Goal: Information Seeking & Learning: Learn about a topic

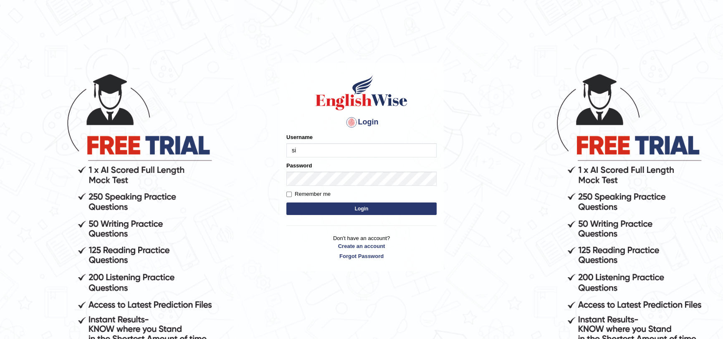
type input "s"
type input "i"
type input "Inshaf575"
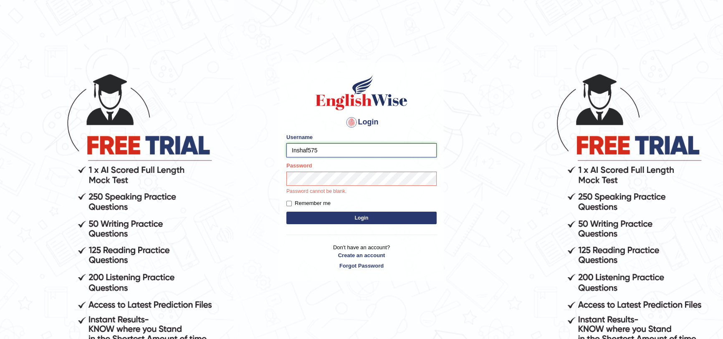
drag, startPoint x: 333, startPoint y: 149, endPoint x: 228, endPoint y: 141, distance: 105.0
click at [228, 141] on body "Login Please fix the following errors: Username Inshaf575 Password Password can…" at bounding box center [361, 205] width 723 height 339
drag, startPoint x: 490, startPoint y: 118, endPoint x: 480, endPoint y: 124, distance: 11.6
click at [490, 118] on body "Login Please fix the following errors: Username Inshaf575 Password Password can…" at bounding box center [361, 205] width 723 height 339
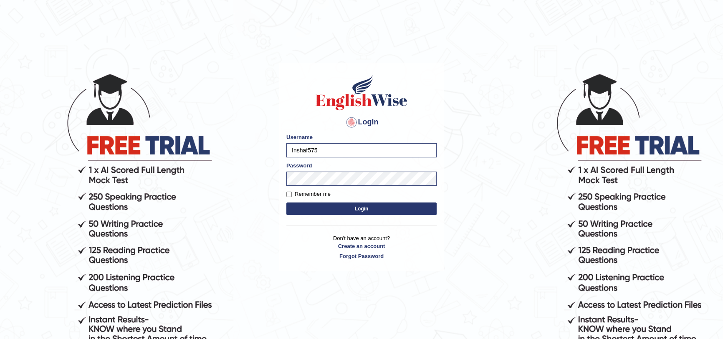
click at [303, 193] on label "Remember me" at bounding box center [308, 194] width 44 height 8
click at [292, 193] on input "Remember me" at bounding box center [288, 193] width 5 height 5
click at [289, 191] on input "Remember me" at bounding box center [288, 193] width 5 height 5
checkbox input "false"
click at [323, 212] on button "Login" at bounding box center [361, 208] width 150 height 13
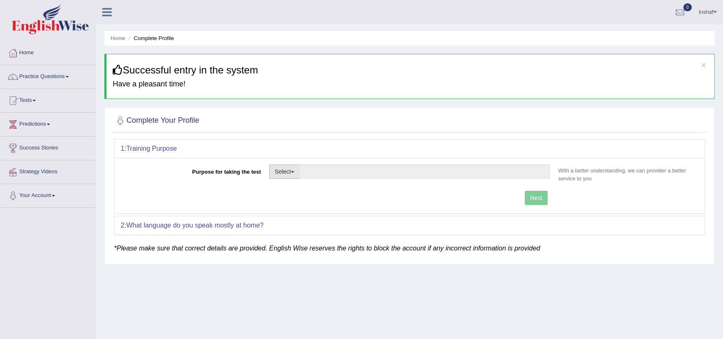
click at [295, 174] on button "Select" at bounding box center [284, 171] width 30 height 14
click at [313, 200] on link "Permanent Residency" at bounding box center [306, 200] width 74 height 11
type input "Permanent Residency"
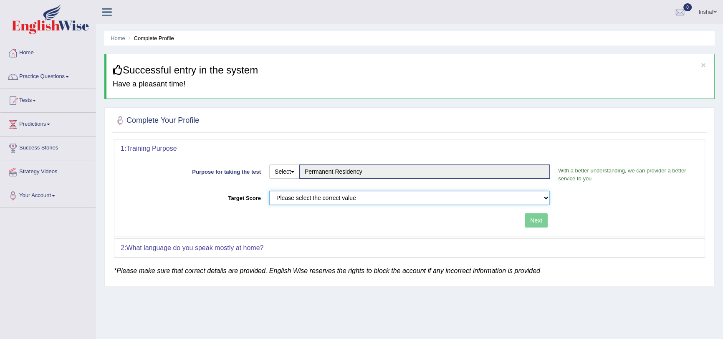
click at [342, 196] on select "Please select the correct value 50 (6 bands) 58 (6.5 bands) 65 (7 bands) 79 (8 …" at bounding box center [409, 198] width 280 height 14
click at [269, 191] on select "Please select the correct value 50 (6 bands) 58 (6.5 bands) 65 (7 bands) 79 (8 …" at bounding box center [409, 198] width 280 height 14
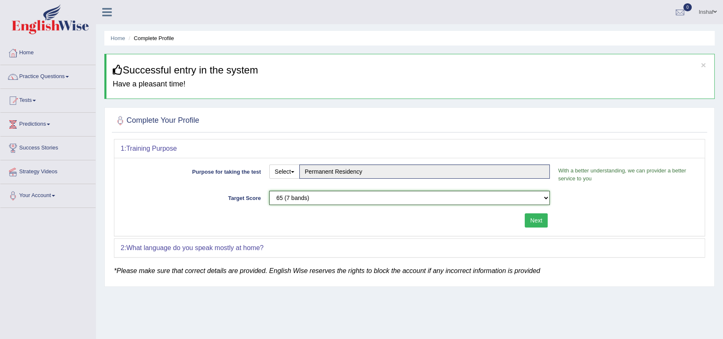
click at [307, 198] on select "Please select the correct value 50 (6 bands) 58 (6.5 bands) 65 (7 bands) 79 (8 …" at bounding box center [409, 198] width 280 height 14
select select "79"
click at [269, 191] on select "Please select the correct value 50 (6 bands) 58 (6.5 bands) 65 (7 bands) 79 (8 …" at bounding box center [409, 198] width 280 height 14
click at [622, 217] on div "Purpose for taking the test Select Student Visa Permanent Residency Nursing Oth…" at bounding box center [409, 197] width 590 height 78
click at [529, 221] on button "Next" at bounding box center [535, 220] width 23 height 14
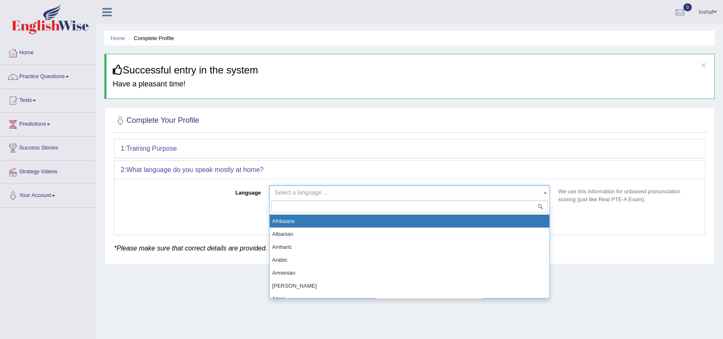
click at [368, 190] on span "Select a language ..." at bounding box center [407, 192] width 264 height 8
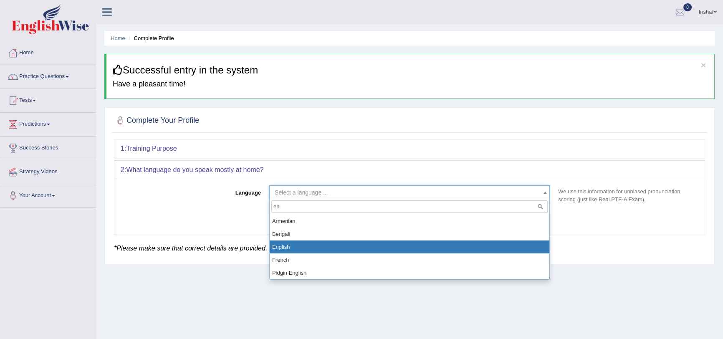
type input "en"
select select "English"
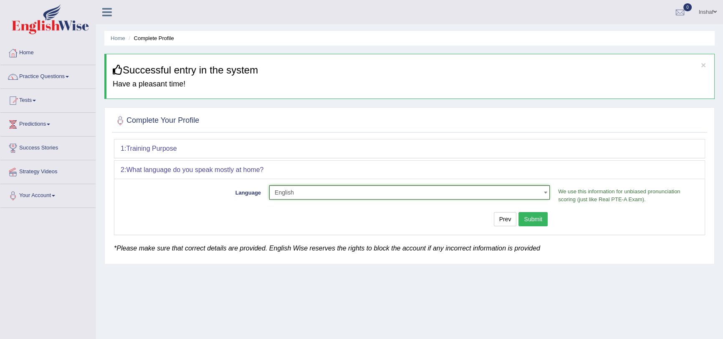
click at [538, 218] on button "Submit" at bounding box center [532, 219] width 29 height 14
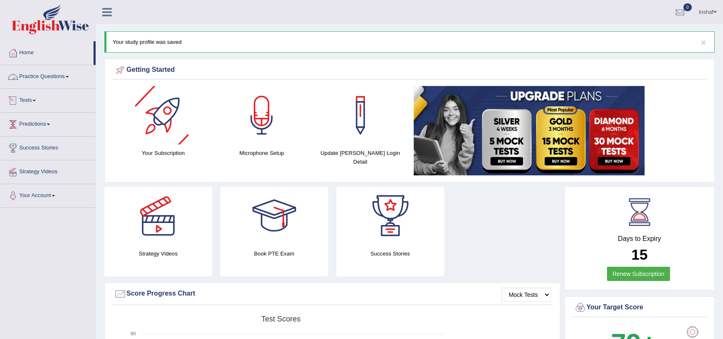
click at [74, 76] on link "Practice Questions" at bounding box center [47, 75] width 95 height 21
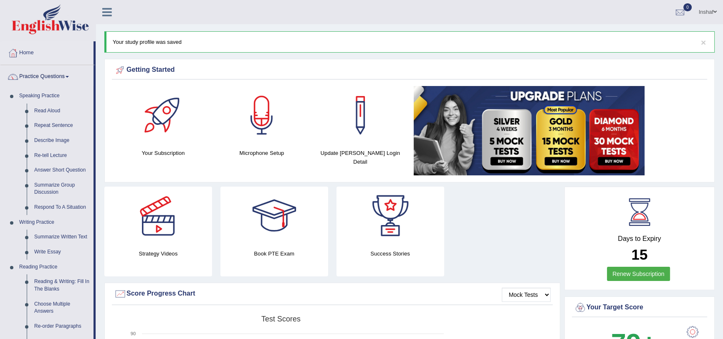
click at [74, 76] on link "Practice Questions" at bounding box center [46, 75] width 93 height 21
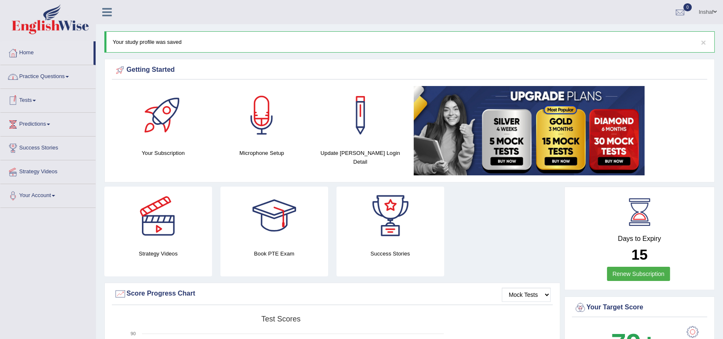
click at [69, 78] on link "Practice Questions" at bounding box center [47, 75] width 95 height 21
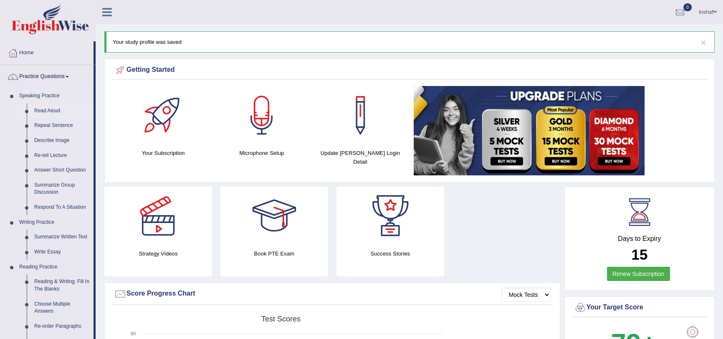
click at [51, 112] on link "Read Aloud" at bounding box center [61, 110] width 63 height 15
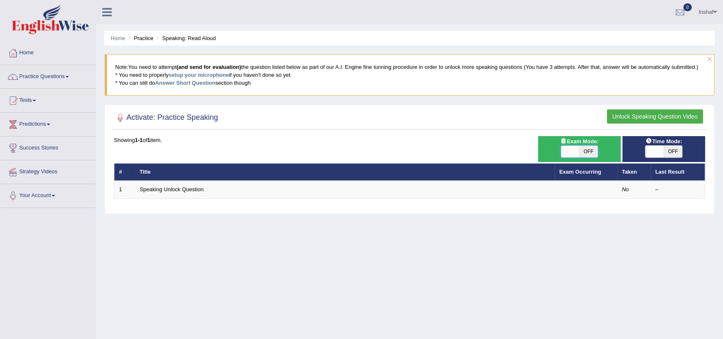
click at [568, 154] on span at bounding box center [570, 152] width 18 height 12
checkbox input "true"
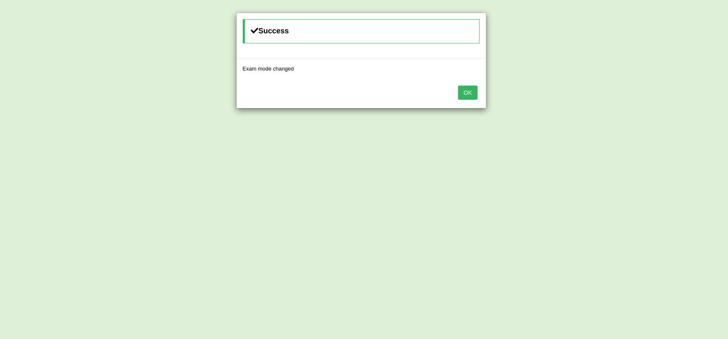
click at [471, 92] on button "OK" at bounding box center [467, 93] width 19 height 14
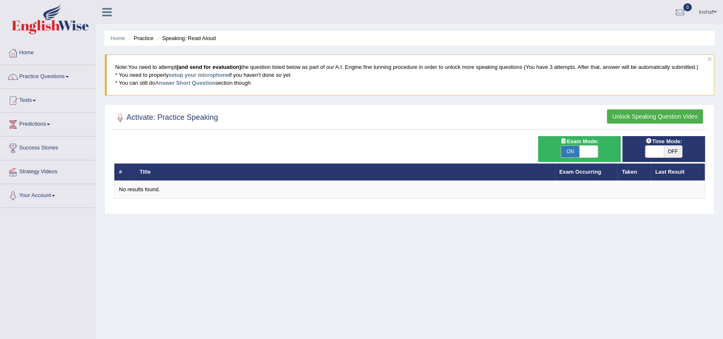
click at [649, 149] on span at bounding box center [654, 152] width 18 height 12
checkbox input "true"
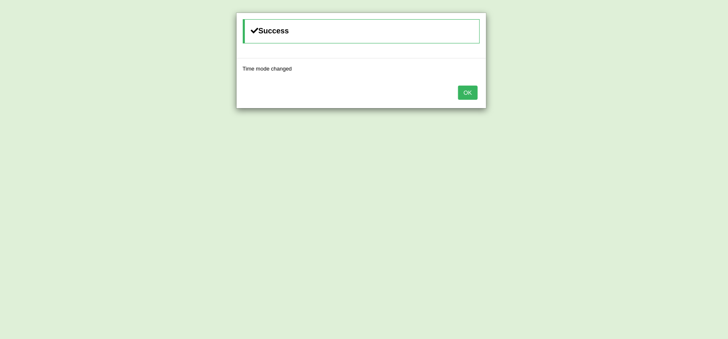
click at [467, 92] on button "OK" at bounding box center [467, 93] width 19 height 14
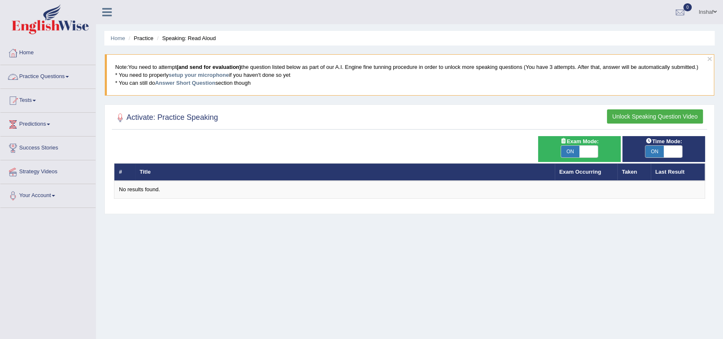
click at [71, 74] on link "Practice Questions" at bounding box center [47, 75] width 95 height 21
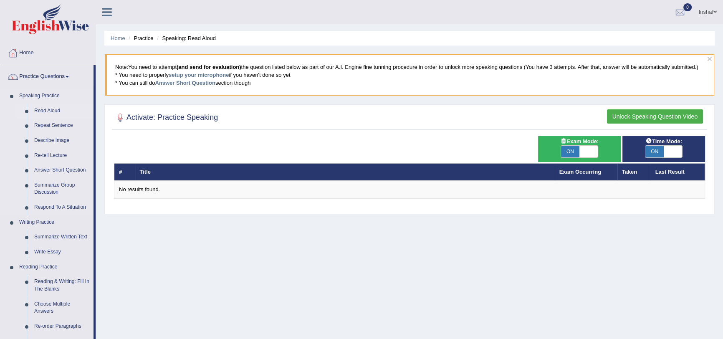
click at [48, 112] on link "Read Aloud" at bounding box center [61, 110] width 63 height 15
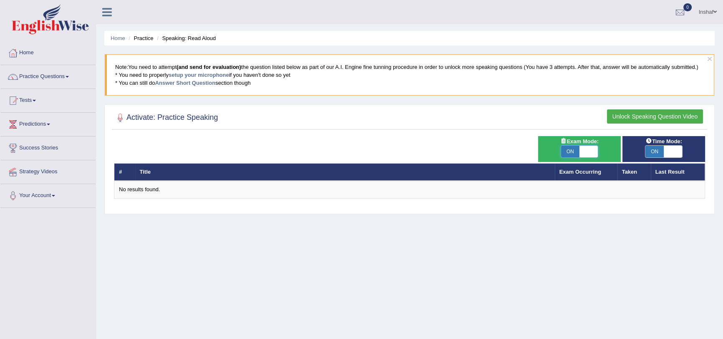
click at [584, 151] on span at bounding box center [588, 152] width 18 height 12
checkbox input "false"
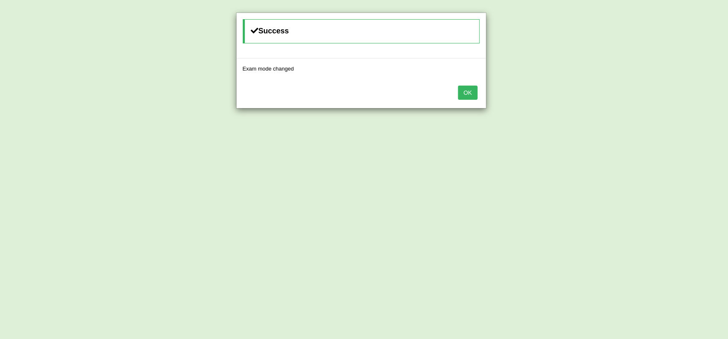
click at [467, 90] on button "OK" at bounding box center [467, 93] width 19 height 14
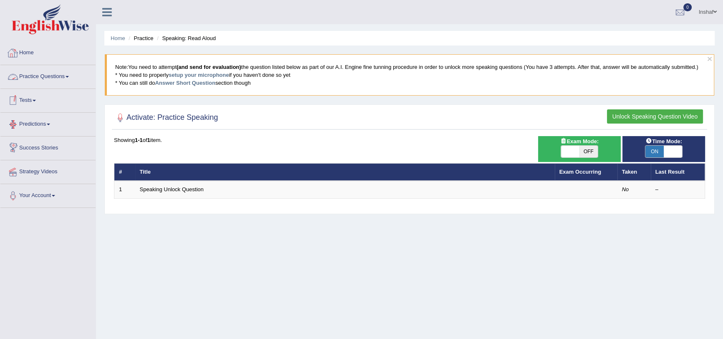
click at [38, 82] on link "Practice Questions" at bounding box center [47, 75] width 95 height 21
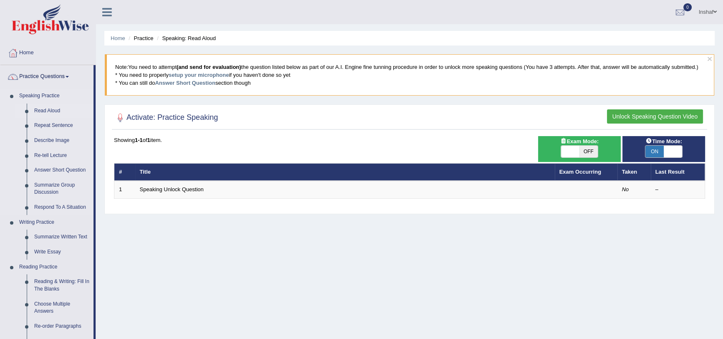
click at [49, 108] on link "Read Aloud" at bounding box center [61, 110] width 63 height 15
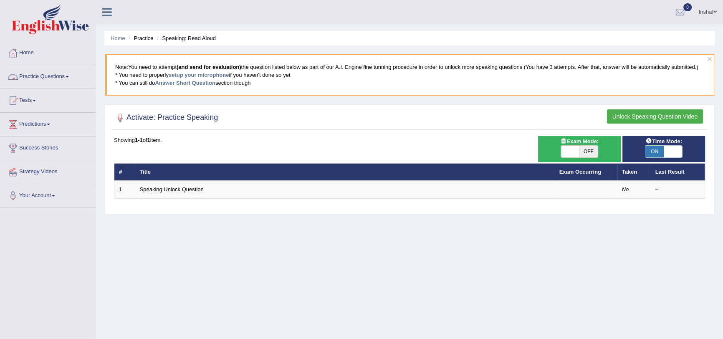
click at [36, 79] on link "Practice Questions" at bounding box center [47, 75] width 95 height 21
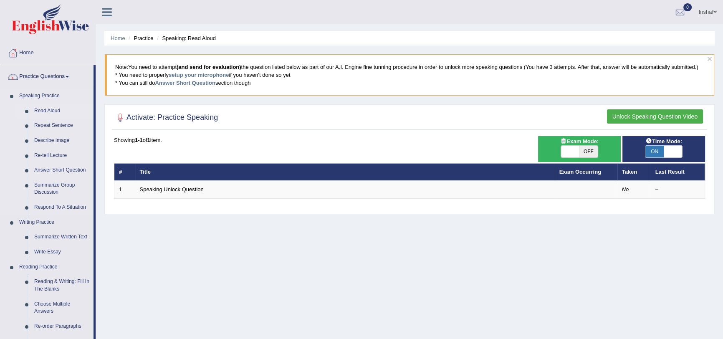
click at [46, 111] on link "Read Aloud" at bounding box center [61, 110] width 63 height 15
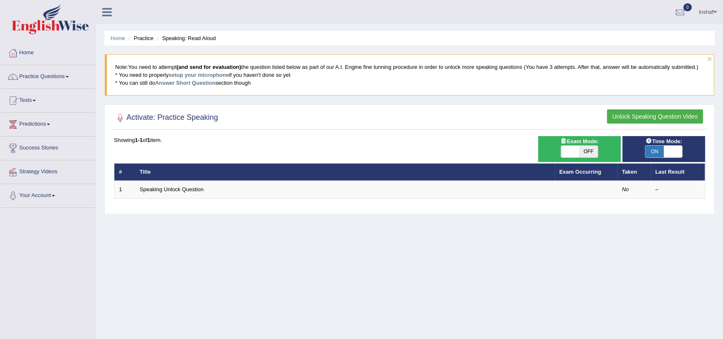
click at [653, 152] on span "ON" at bounding box center [654, 152] width 18 height 12
checkbox input "false"
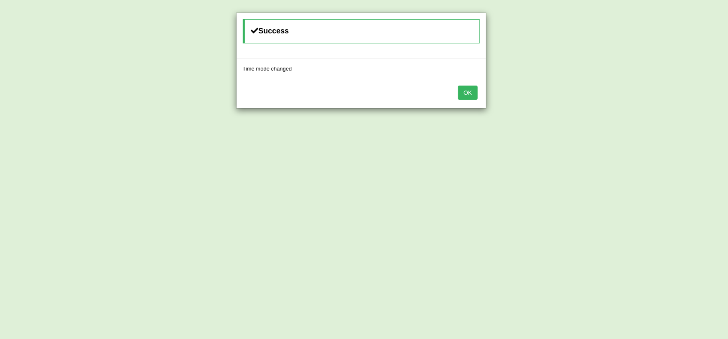
click at [468, 93] on button "OK" at bounding box center [467, 93] width 19 height 14
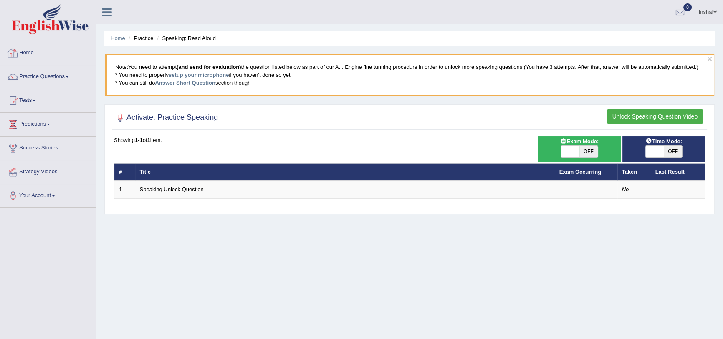
click at [28, 55] on link "Home" at bounding box center [47, 51] width 95 height 21
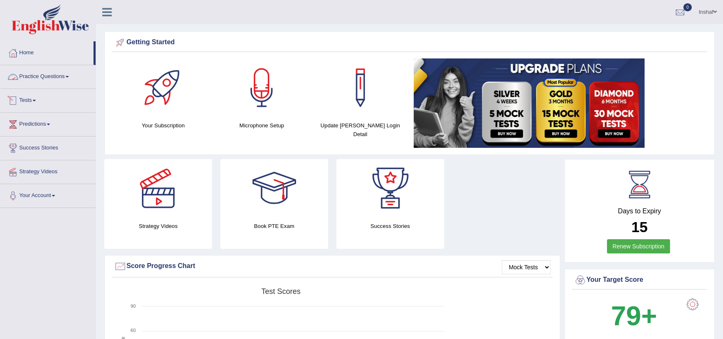
click at [50, 75] on link "Practice Questions" at bounding box center [47, 75] width 95 height 21
click at [42, 73] on link "Practice Questions" at bounding box center [47, 75] width 95 height 21
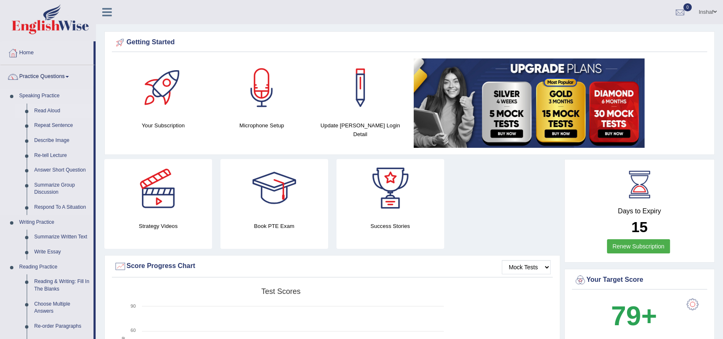
click at [55, 110] on link "Read Aloud" at bounding box center [61, 110] width 63 height 15
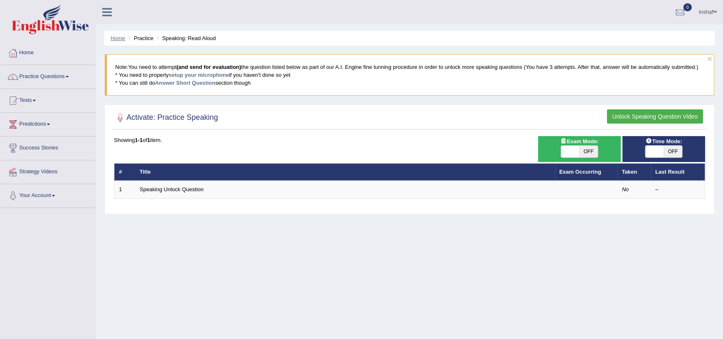
click at [112, 38] on link "Home" at bounding box center [118, 38] width 15 height 6
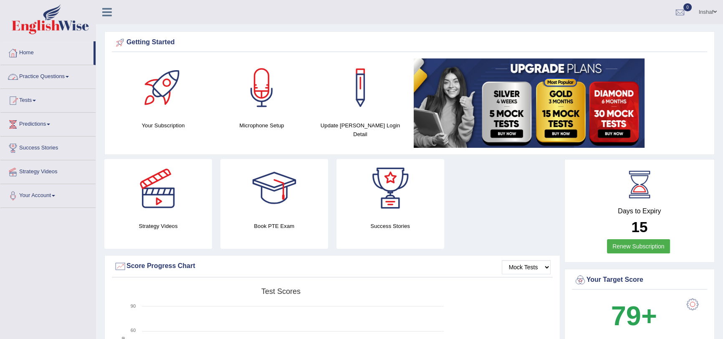
click at [40, 73] on link "Practice Questions" at bounding box center [47, 75] width 95 height 21
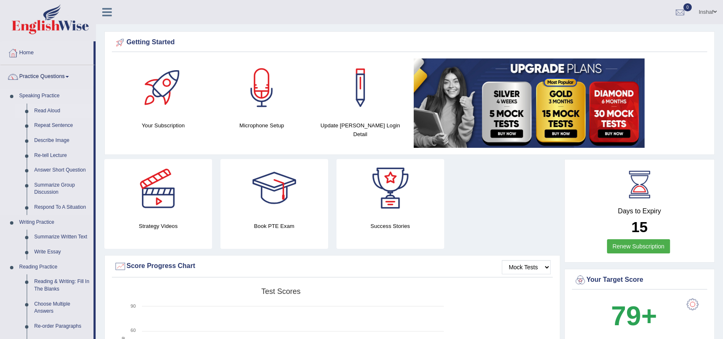
click at [51, 108] on link "Read Aloud" at bounding box center [61, 110] width 63 height 15
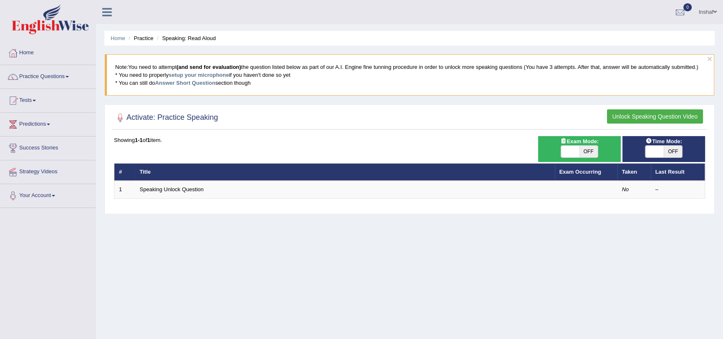
click at [140, 41] on li "Practice" at bounding box center [139, 38] width 27 height 8
click at [140, 38] on li "Practice" at bounding box center [139, 38] width 27 height 8
click at [665, 115] on button "Unlock Speaking Question Video" at bounding box center [655, 116] width 96 height 14
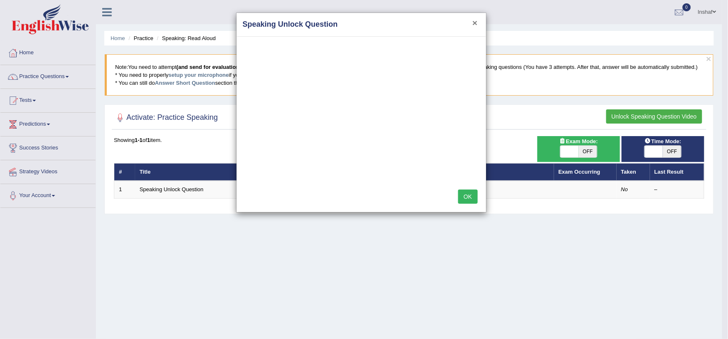
click at [475, 21] on button "×" at bounding box center [474, 22] width 5 height 9
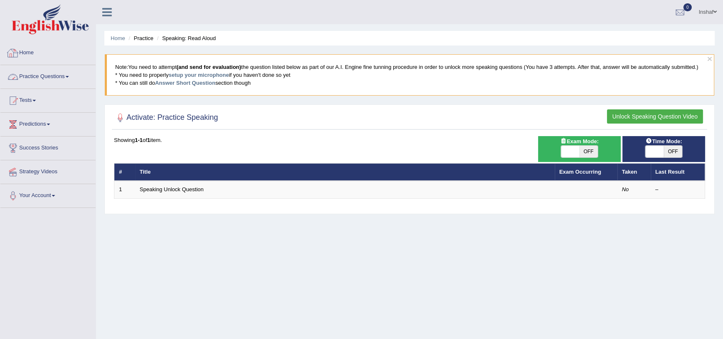
click at [54, 77] on link "Practice Questions" at bounding box center [47, 75] width 95 height 21
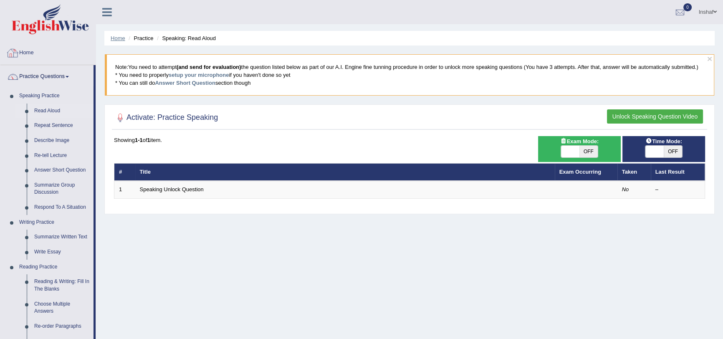
click at [112, 35] on link "Home" at bounding box center [118, 38] width 15 height 6
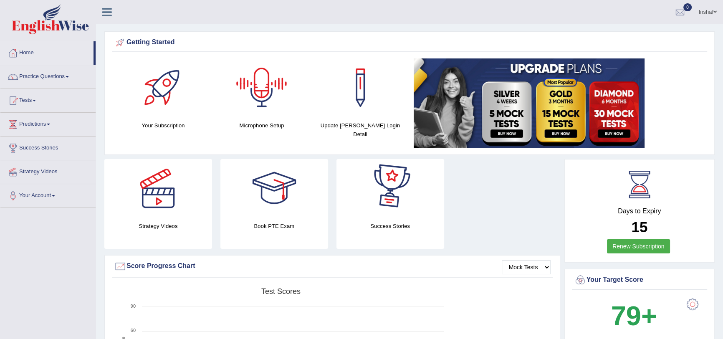
click at [252, 80] on div at bounding box center [261, 87] width 58 height 58
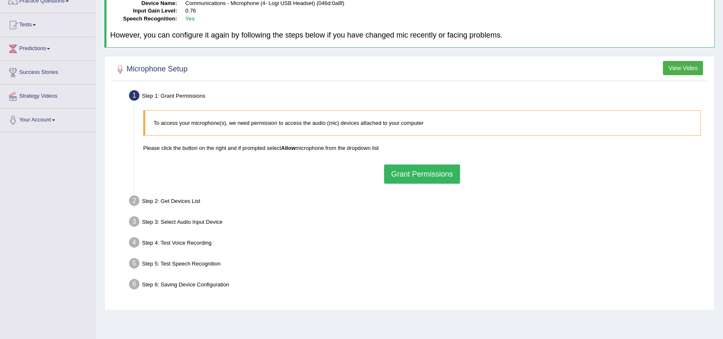
scroll to position [99, 0]
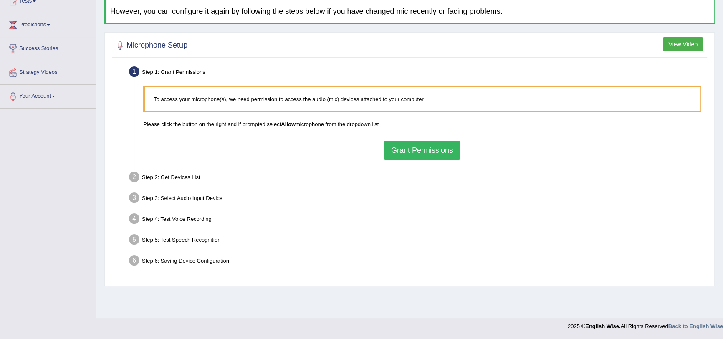
click at [435, 150] on button "Grant Permissions" at bounding box center [422, 150] width 76 height 19
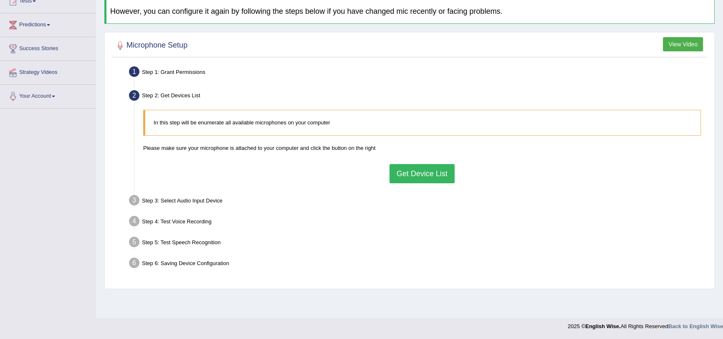
click at [408, 175] on button "Get Device List" at bounding box center [421, 173] width 65 height 19
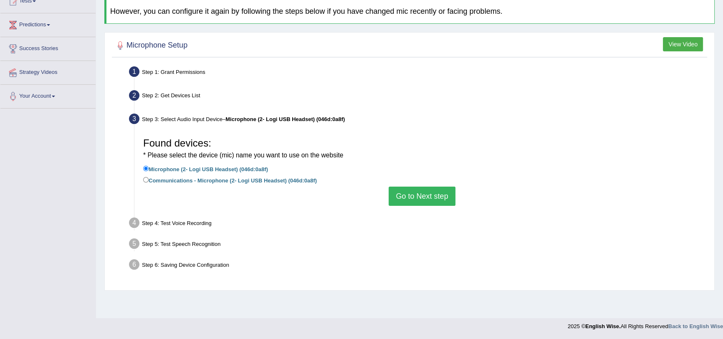
click at [418, 196] on button "Go to Next step" at bounding box center [421, 195] width 66 height 19
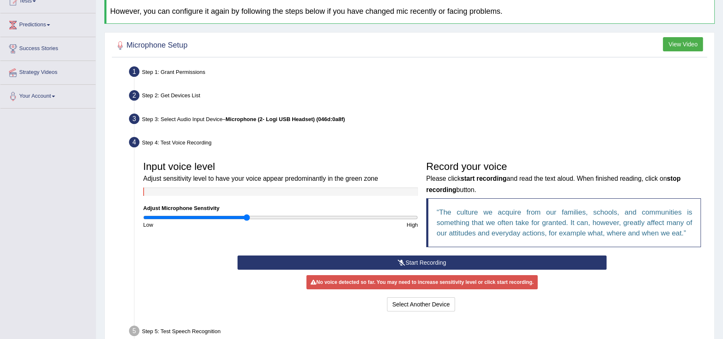
click at [352, 263] on button "Start Recording" at bounding box center [421, 262] width 369 height 14
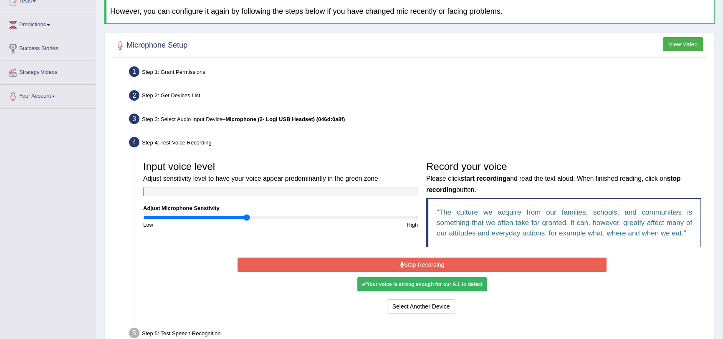
click at [441, 261] on button "Stop Recording" at bounding box center [421, 264] width 369 height 14
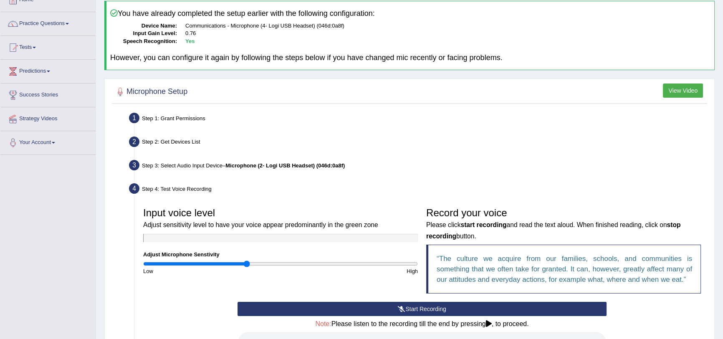
scroll to position [0, 0]
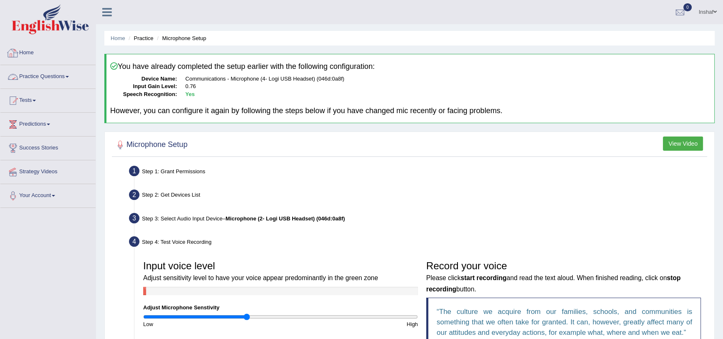
click at [38, 76] on link "Practice Questions" at bounding box center [47, 75] width 95 height 21
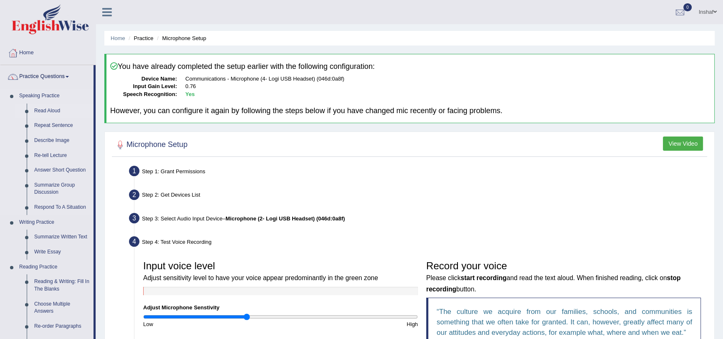
click at [45, 113] on link "Read Aloud" at bounding box center [61, 110] width 63 height 15
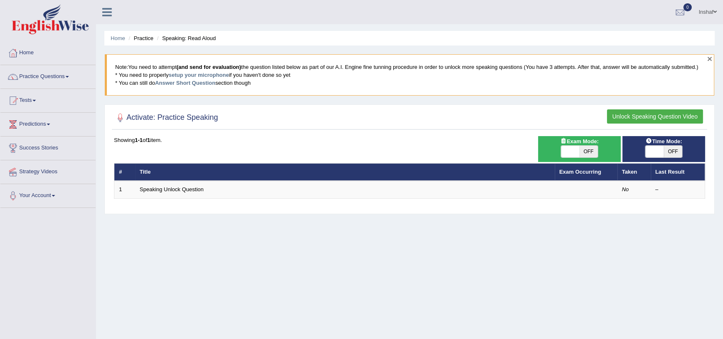
click at [710, 58] on button "×" at bounding box center [709, 58] width 5 height 9
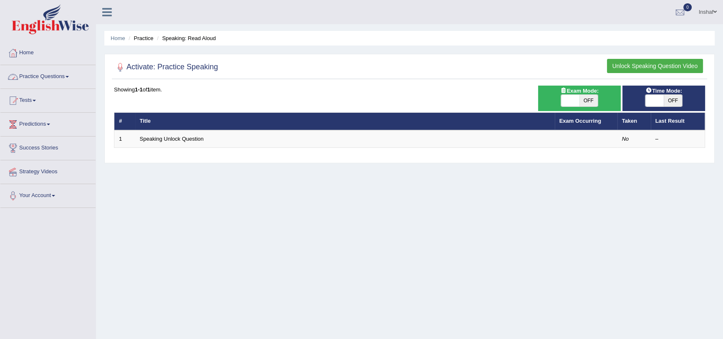
click at [43, 73] on link "Practice Questions" at bounding box center [47, 75] width 95 height 21
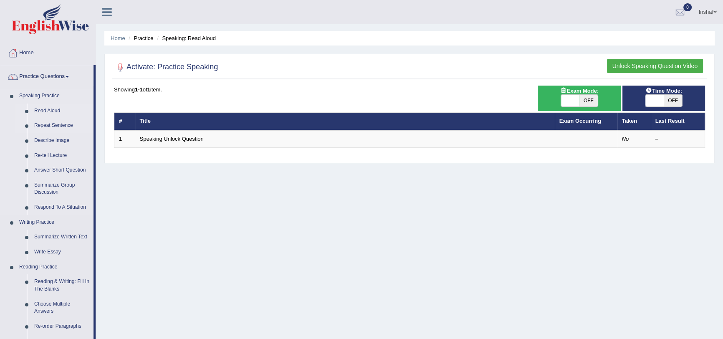
click at [59, 122] on link "Repeat Sentence" at bounding box center [61, 125] width 63 height 15
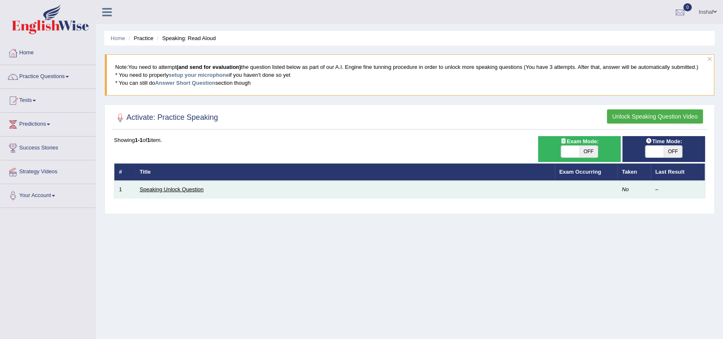
click at [151, 189] on link "Speaking Unlock Question" at bounding box center [172, 189] width 64 height 6
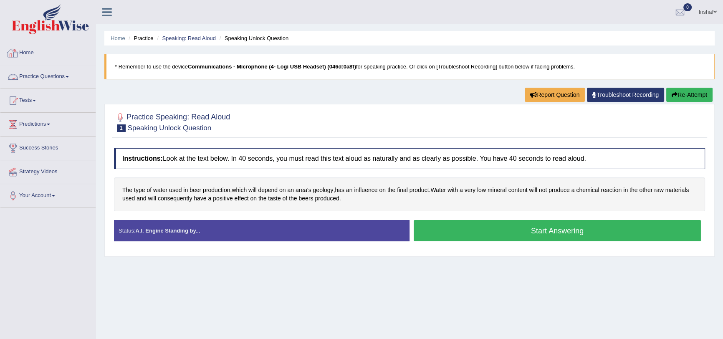
click at [45, 73] on link "Practice Questions" at bounding box center [47, 75] width 95 height 21
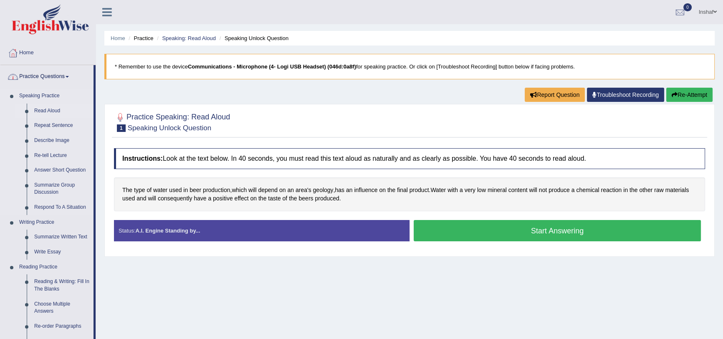
click at [51, 107] on link "Read Aloud" at bounding box center [61, 110] width 63 height 15
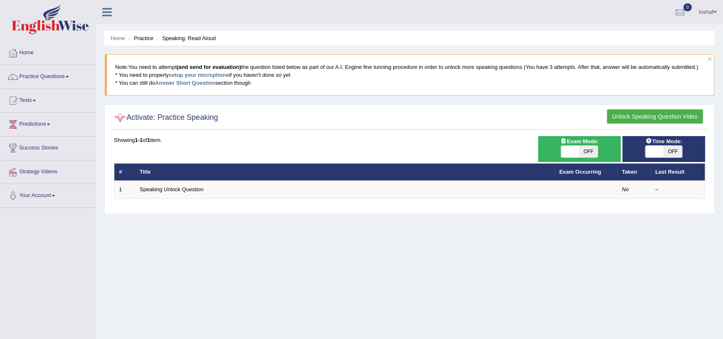
click at [670, 151] on span "OFF" at bounding box center [672, 152] width 18 height 12
checkbox input "true"
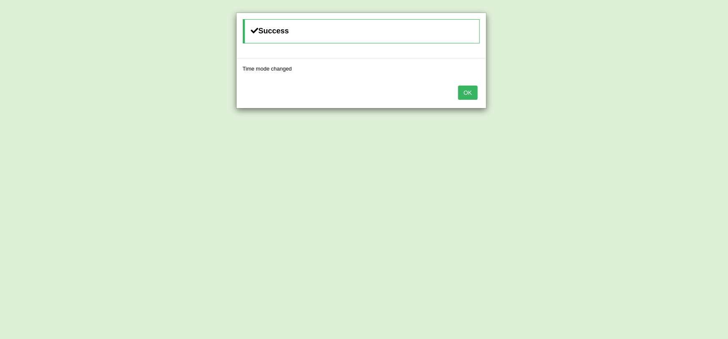
click at [467, 90] on button "OK" at bounding box center [467, 93] width 19 height 14
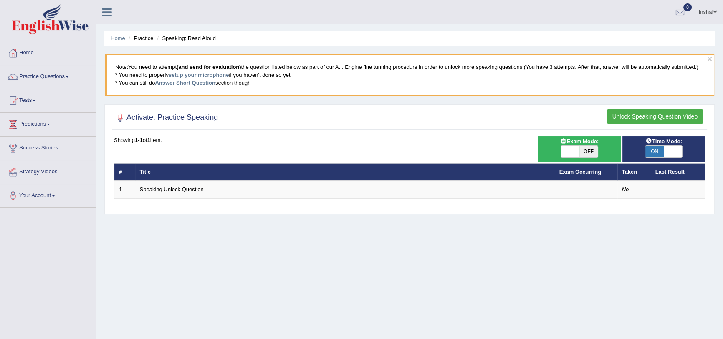
click at [584, 146] on span "OFF" at bounding box center [588, 152] width 18 height 12
checkbox input "true"
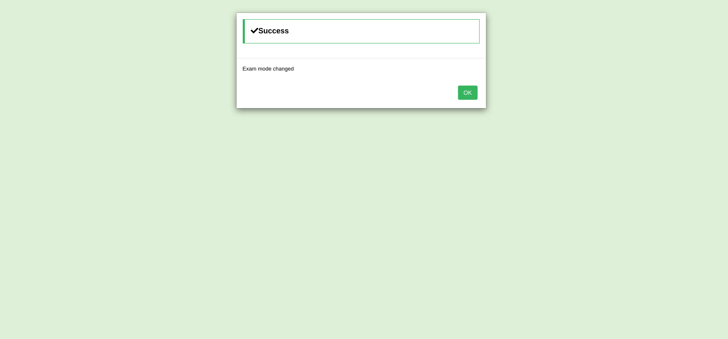
click at [470, 91] on button "OK" at bounding box center [467, 93] width 19 height 14
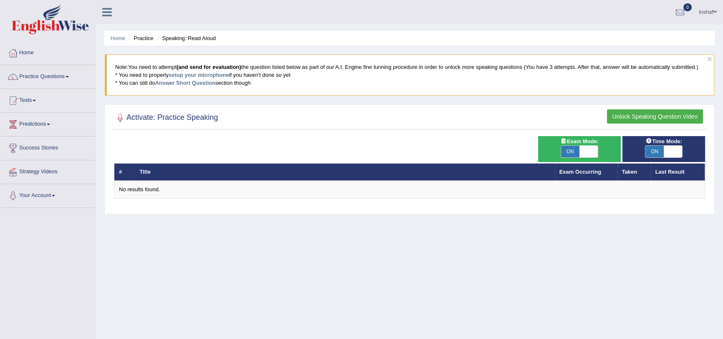
click at [567, 152] on span "ON" at bounding box center [570, 152] width 18 height 12
checkbox input "false"
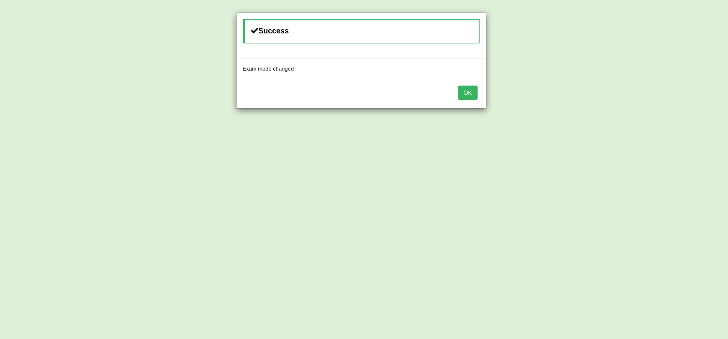
click at [466, 91] on button "OK" at bounding box center [467, 93] width 19 height 14
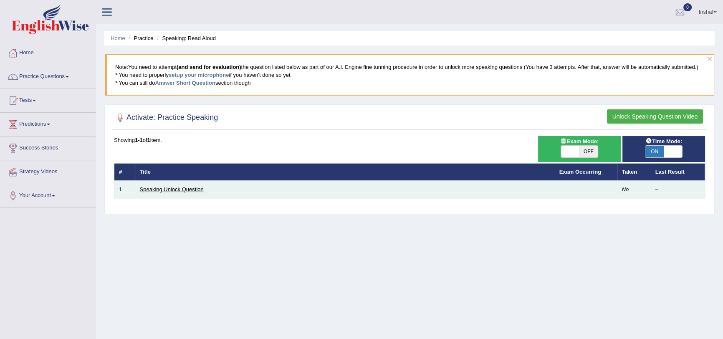
click at [169, 188] on link "Speaking Unlock Question" at bounding box center [172, 189] width 64 height 6
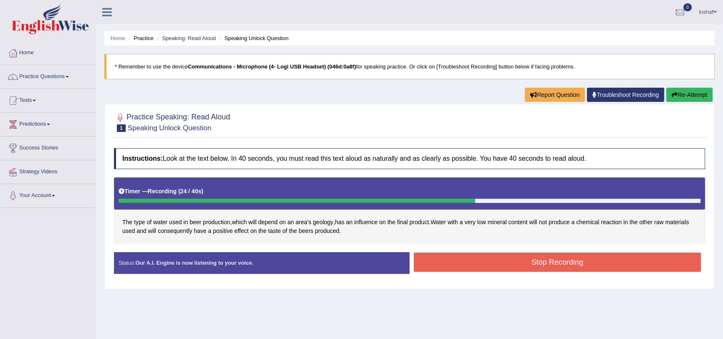
click at [518, 266] on button "Stop Recording" at bounding box center [556, 261] width 287 height 19
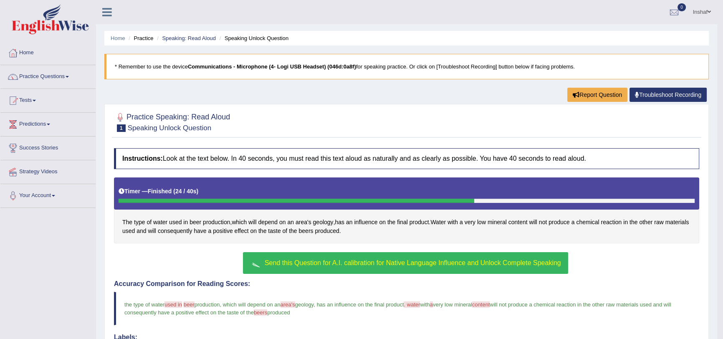
click at [710, 13] on span at bounding box center [708, 11] width 3 height 5
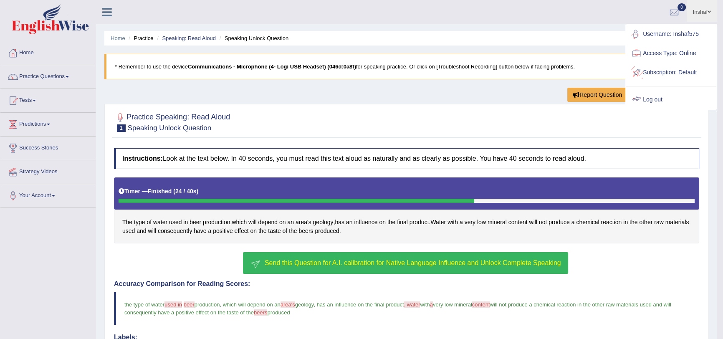
click at [655, 96] on link "Log out" at bounding box center [671, 99] width 90 height 19
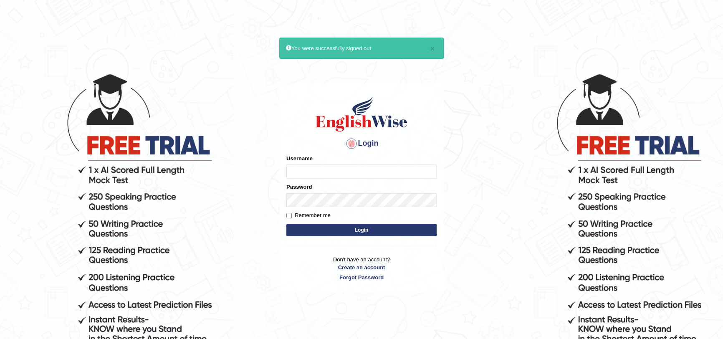
click at [309, 171] on input "Username" at bounding box center [361, 171] width 150 height 14
type input "Inshaf575"
click at [310, 247] on hr at bounding box center [361, 247] width 150 height 0
drag, startPoint x: 320, startPoint y: 225, endPoint x: 325, endPoint y: 227, distance: 6.1
click at [320, 225] on button "Login" at bounding box center [361, 230] width 150 height 13
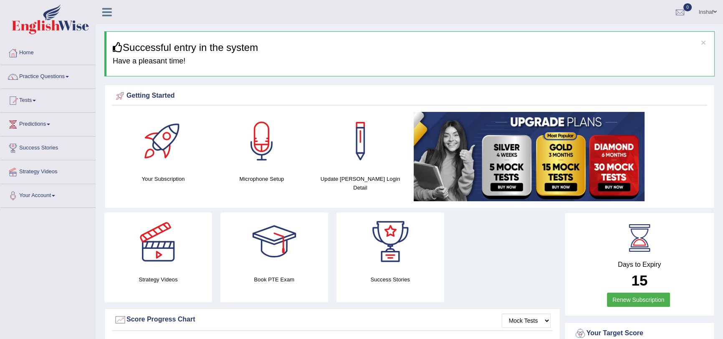
click at [68, 75] on link "Practice Questions" at bounding box center [47, 75] width 95 height 21
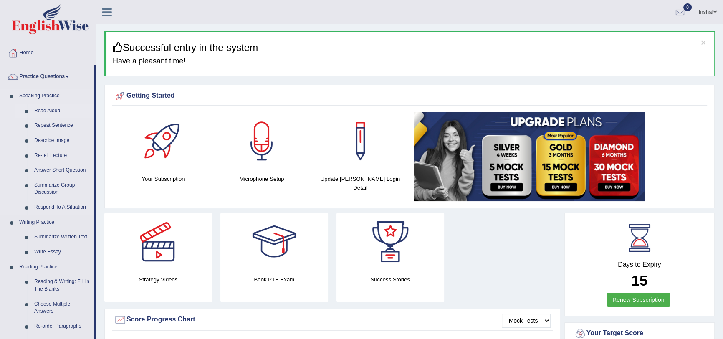
click at [55, 111] on link "Read Aloud" at bounding box center [61, 110] width 63 height 15
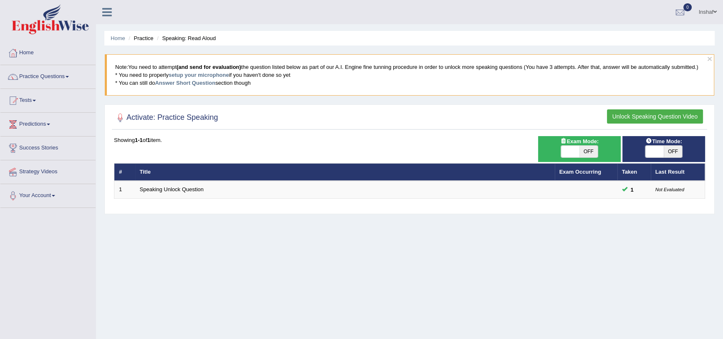
click at [650, 151] on span at bounding box center [654, 152] width 18 height 12
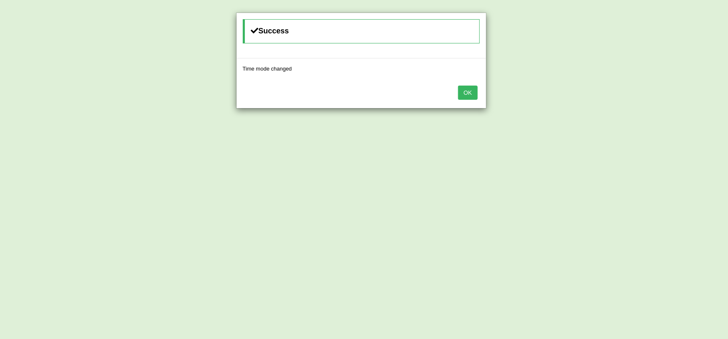
click at [476, 94] on button "OK" at bounding box center [467, 93] width 19 height 14
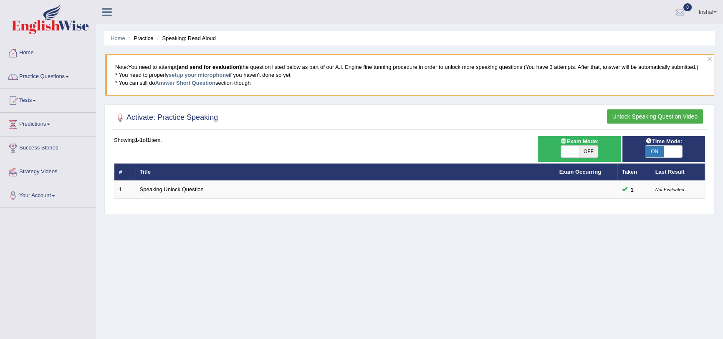
click at [668, 152] on span at bounding box center [672, 152] width 18 height 12
checkbox input "false"
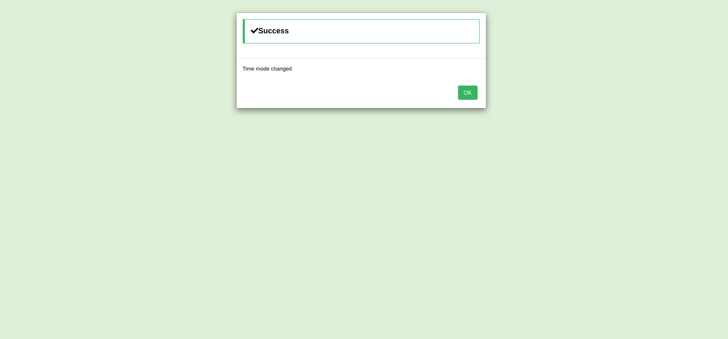
click at [467, 95] on button "OK" at bounding box center [467, 93] width 19 height 14
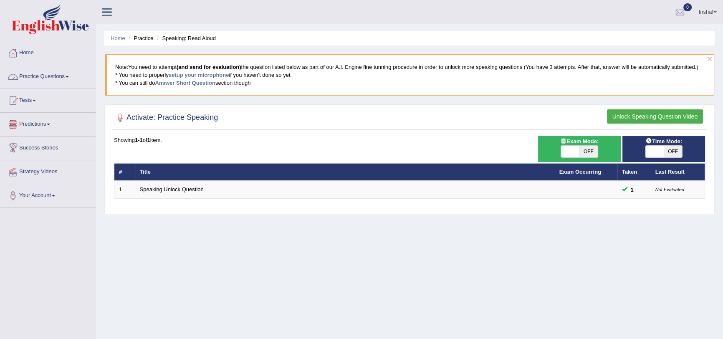
click at [66, 78] on link "Practice Questions" at bounding box center [47, 75] width 95 height 21
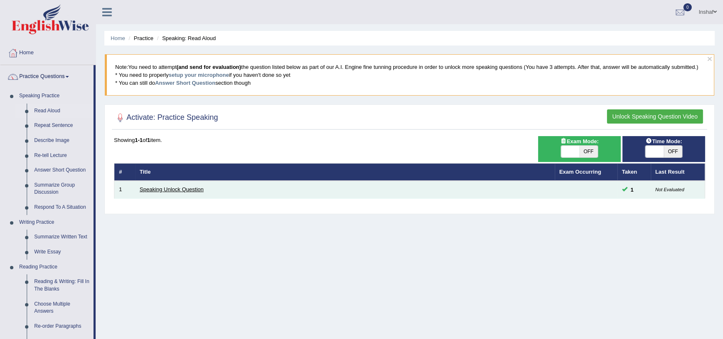
click at [147, 191] on link "Speaking Unlock Question" at bounding box center [172, 189] width 64 height 6
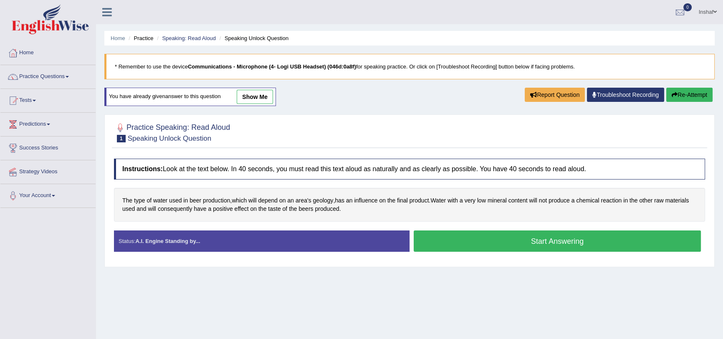
click at [488, 242] on button "Start Answering" at bounding box center [556, 240] width 287 height 21
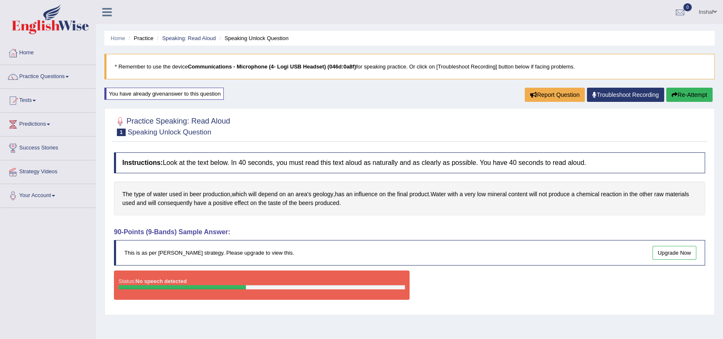
click at [685, 95] on button "Re-Attempt" at bounding box center [689, 95] width 46 height 14
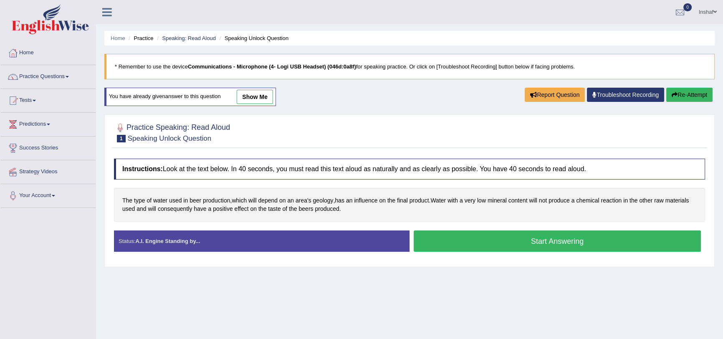
click at [504, 234] on button "Start Answering" at bounding box center [556, 240] width 287 height 21
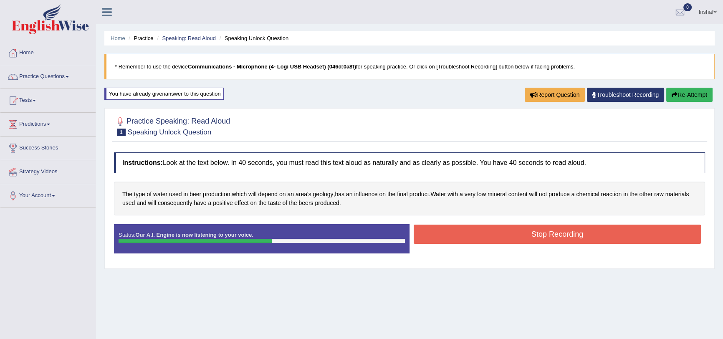
click at [505, 234] on button "Stop Recording" at bounding box center [556, 233] width 287 height 19
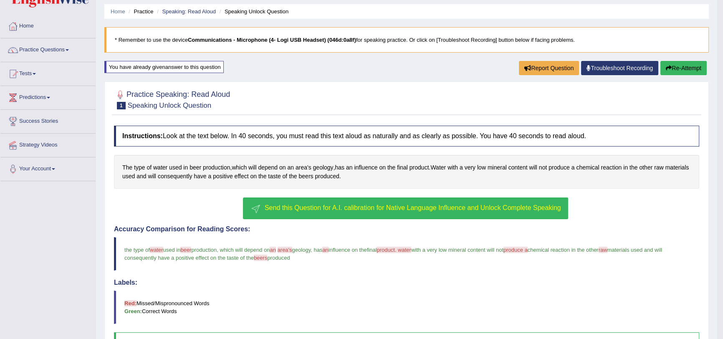
scroll to position [9, 0]
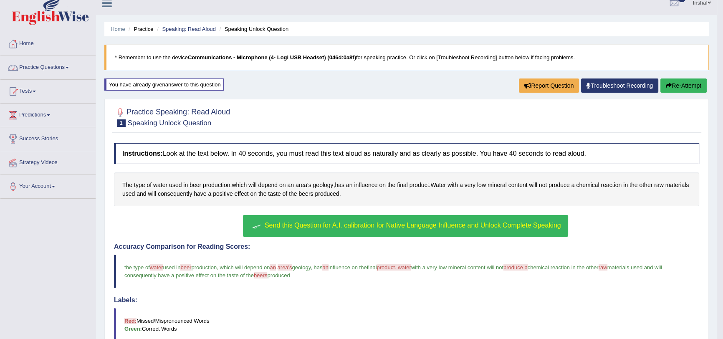
click at [69, 65] on link "Practice Questions" at bounding box center [47, 66] width 95 height 21
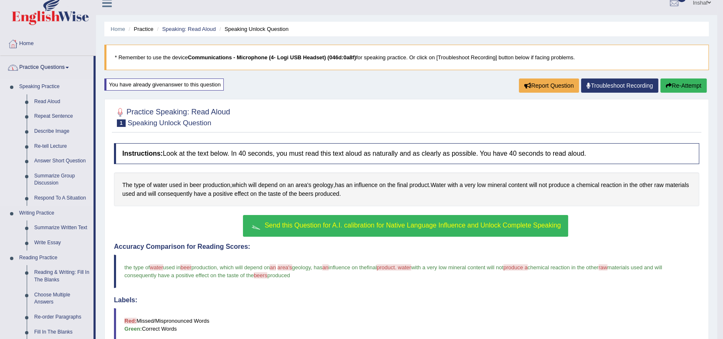
click at [43, 85] on link "Speaking Practice" at bounding box center [54, 86] width 78 height 15
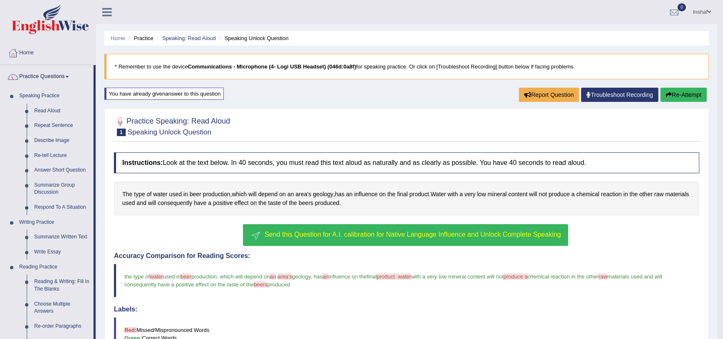
click at [50, 77] on link "Practice Questions" at bounding box center [46, 75] width 93 height 21
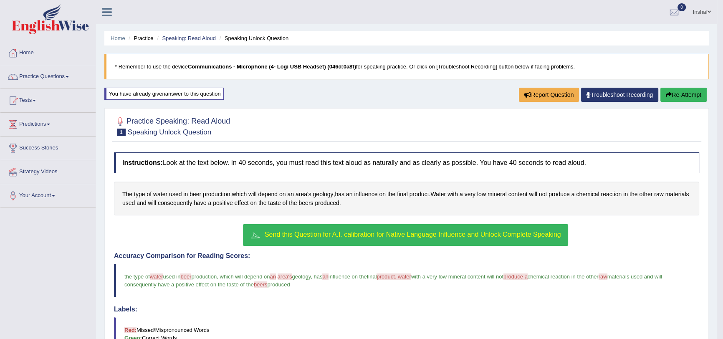
click at [68, 77] on span at bounding box center [66, 77] width 3 height 2
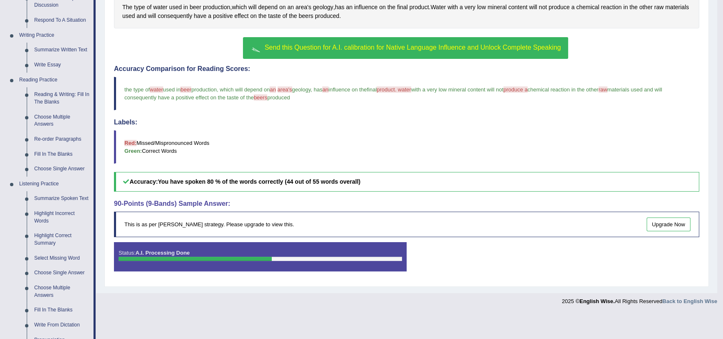
scroll to position [189, 0]
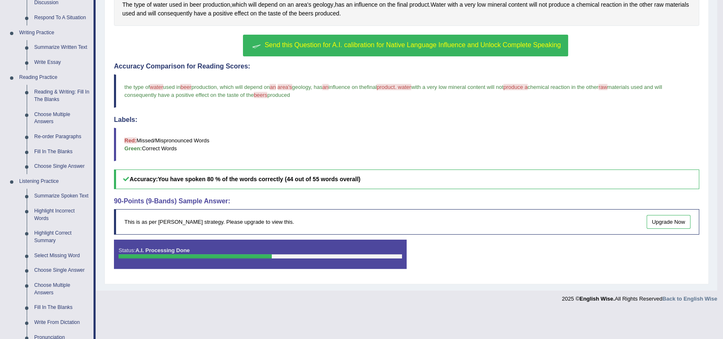
click at [509, 299] on div at bounding box center [358, 296] width 717 height 12
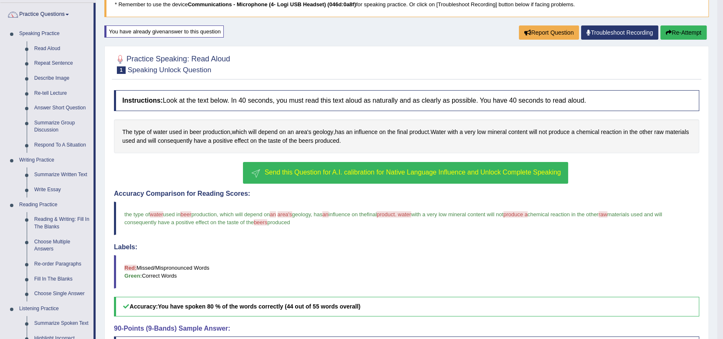
scroll to position [38, 0]
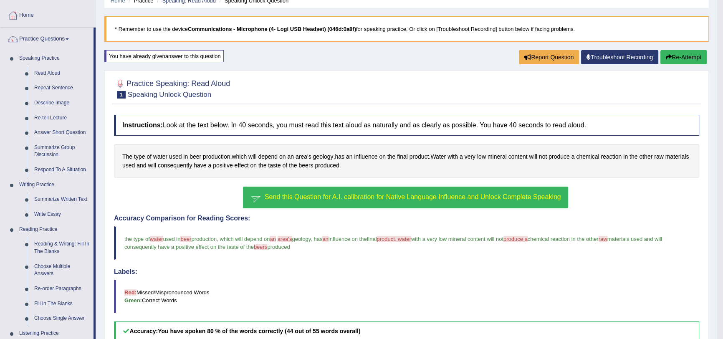
click at [690, 55] on button "Re-Attempt" at bounding box center [683, 57] width 46 height 14
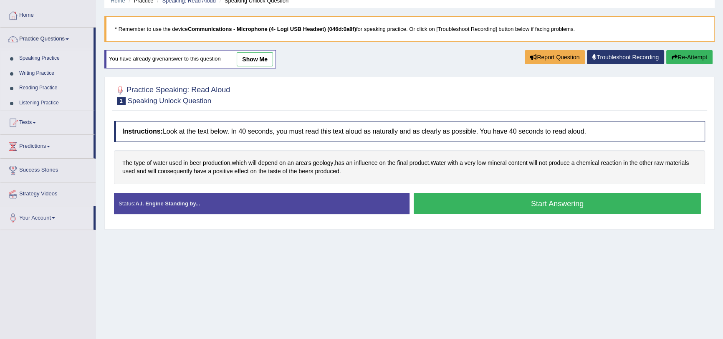
click at [569, 211] on button "Start Answering" at bounding box center [556, 203] width 287 height 21
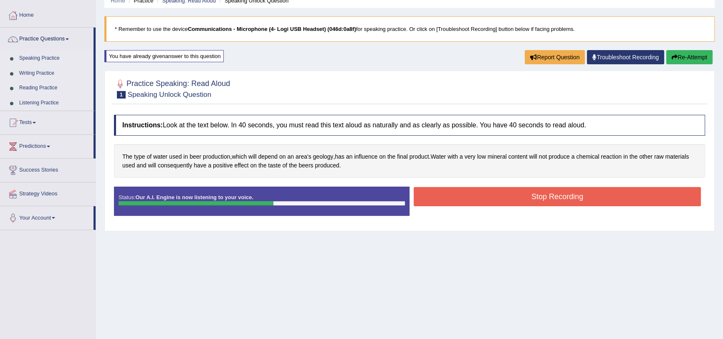
click at [566, 196] on button "Stop Recording" at bounding box center [556, 196] width 287 height 19
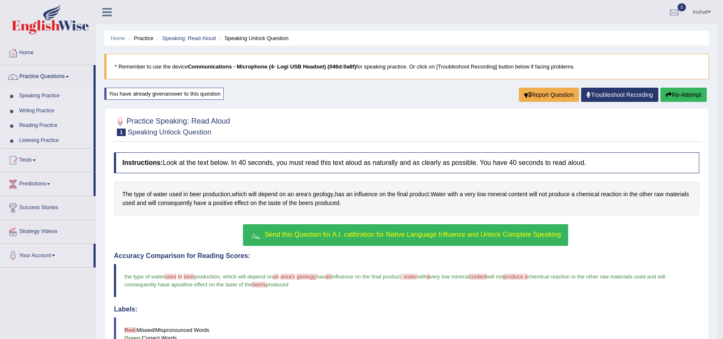
click at [680, 96] on button "Re-Attempt" at bounding box center [683, 95] width 46 height 14
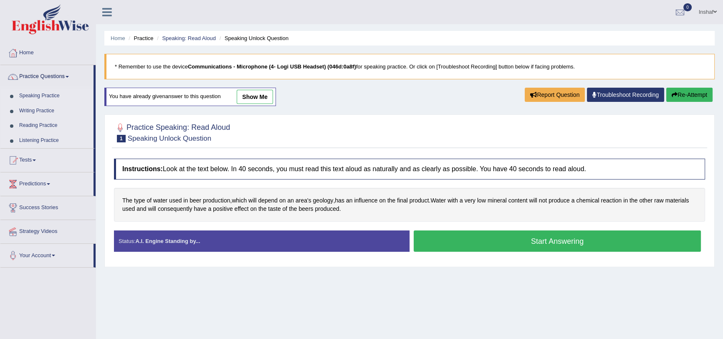
click at [531, 242] on button "Start Answering" at bounding box center [556, 240] width 287 height 21
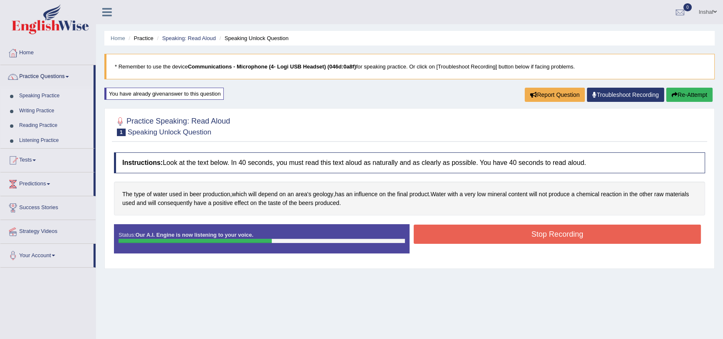
click at [558, 237] on button "Stop Recording" at bounding box center [556, 233] width 287 height 19
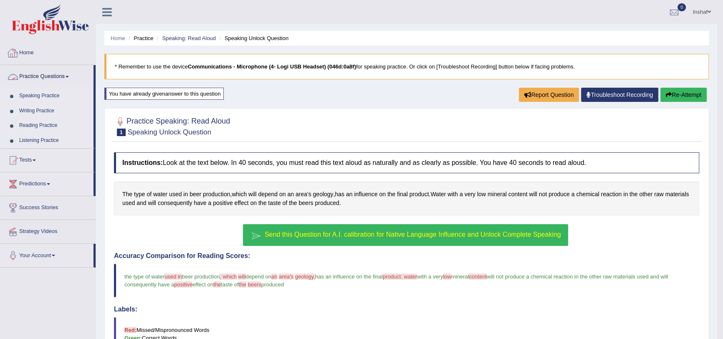
click at [31, 77] on link "Practice Questions" at bounding box center [46, 75] width 93 height 21
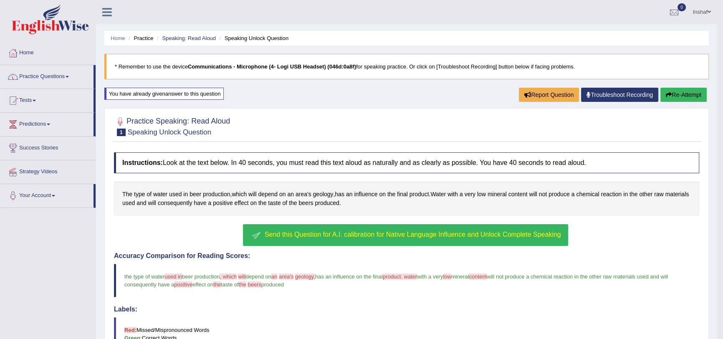
click at [31, 77] on link "Practice Questions" at bounding box center [46, 75] width 93 height 21
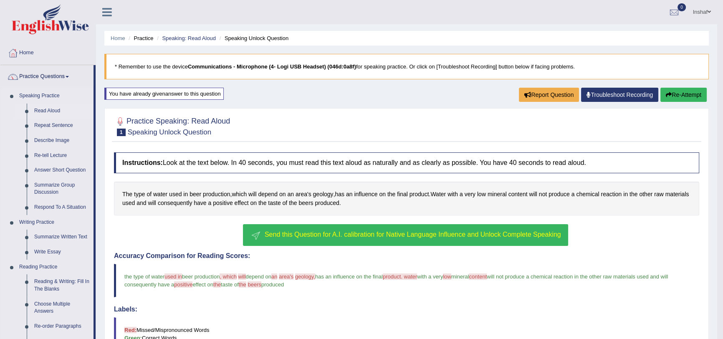
click at [50, 108] on link "Read Aloud" at bounding box center [61, 110] width 63 height 15
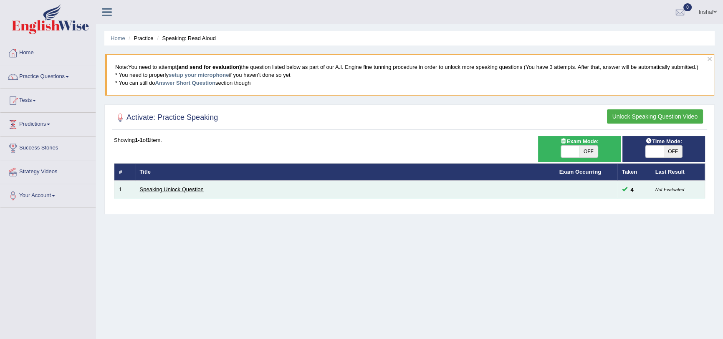
click at [147, 191] on link "Speaking Unlock Question" at bounding box center [172, 189] width 64 height 6
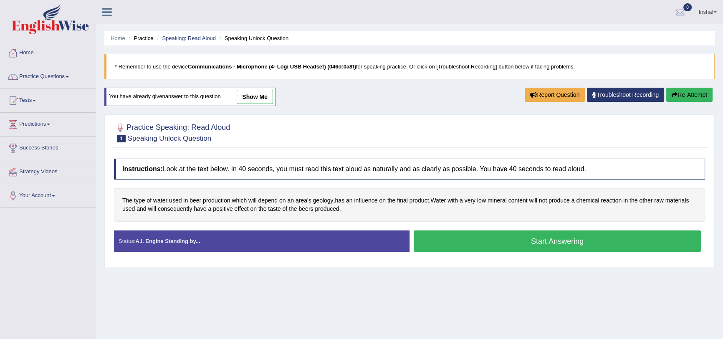
click at [678, 94] on button "Re-Attempt" at bounding box center [689, 95] width 46 height 14
click at [186, 39] on link "Speaking: Read Aloud" at bounding box center [189, 38] width 54 height 6
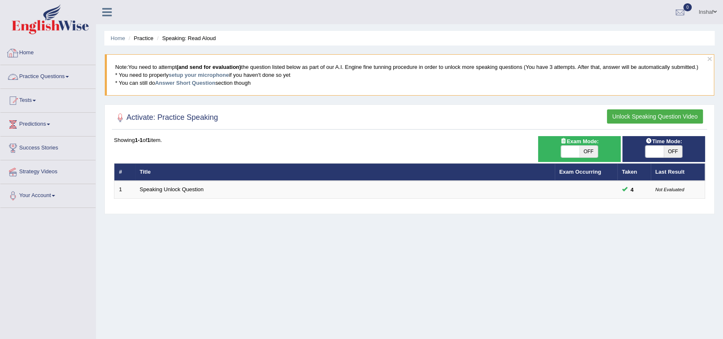
click at [42, 74] on link "Practice Questions" at bounding box center [47, 75] width 95 height 21
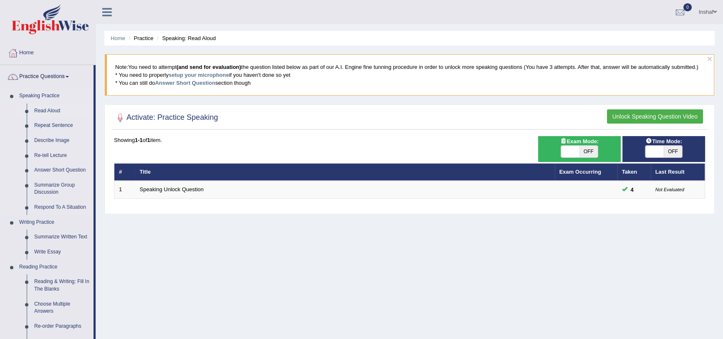
click at [53, 110] on link "Read Aloud" at bounding box center [61, 110] width 63 height 15
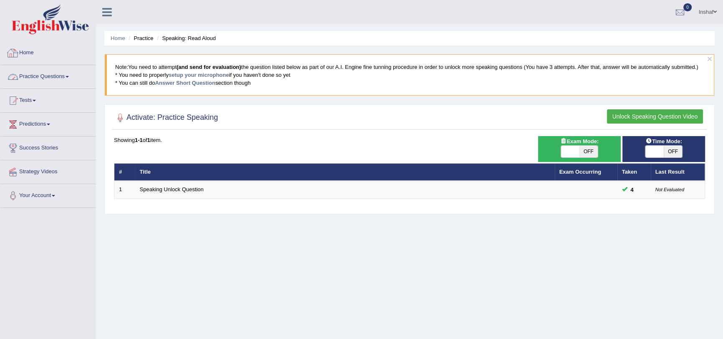
click at [41, 78] on link "Practice Questions" at bounding box center [47, 75] width 95 height 21
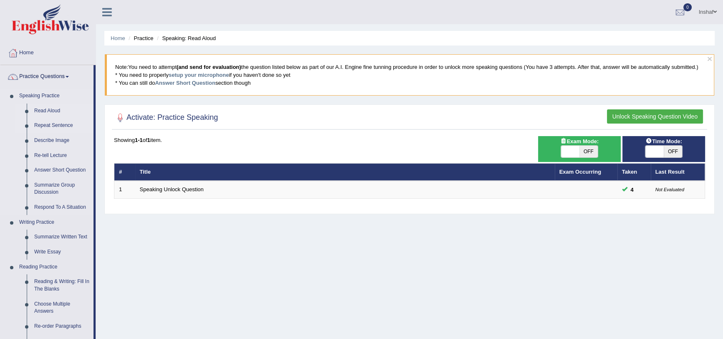
click at [41, 124] on link "Repeat Sentence" at bounding box center [61, 125] width 63 height 15
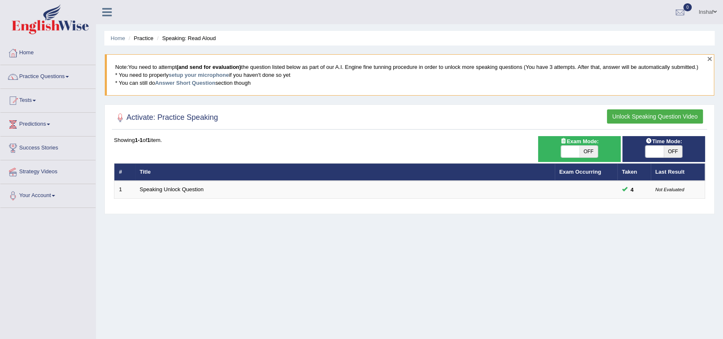
click at [710, 58] on button "×" at bounding box center [709, 58] width 5 height 9
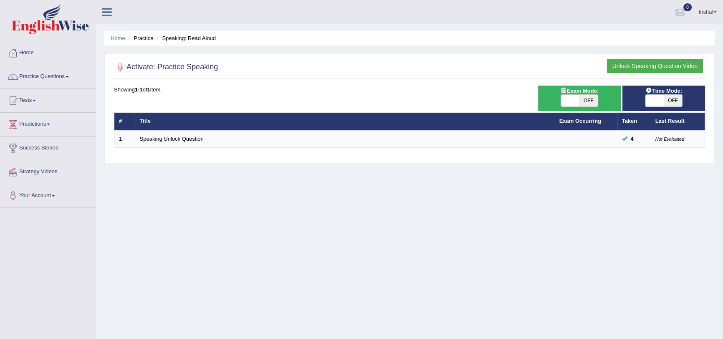
click at [104, 10] on icon at bounding box center [107, 12] width 10 height 11
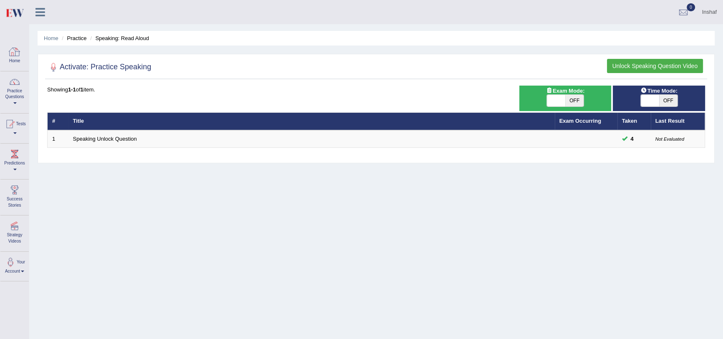
click at [16, 55] on div at bounding box center [14, 51] width 13 height 13
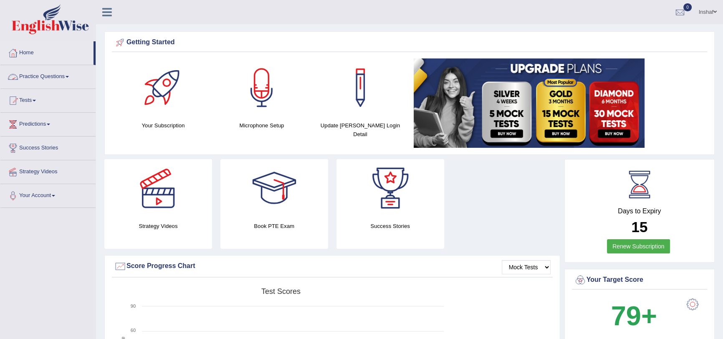
click at [30, 74] on link "Practice Questions" at bounding box center [47, 75] width 95 height 21
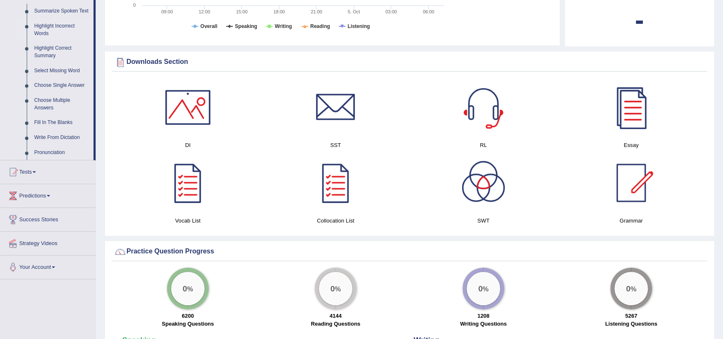
scroll to position [379, 0]
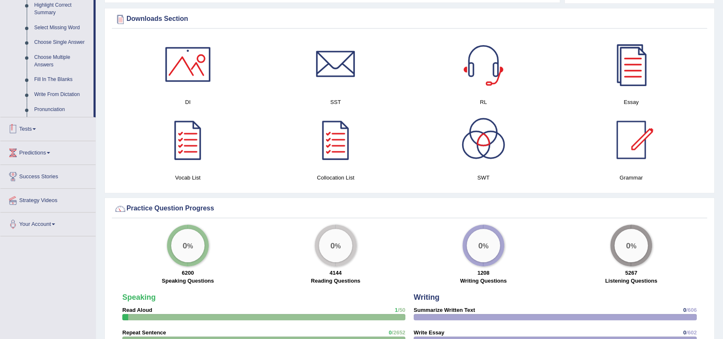
click at [33, 127] on link "Tests" at bounding box center [47, 127] width 95 height 21
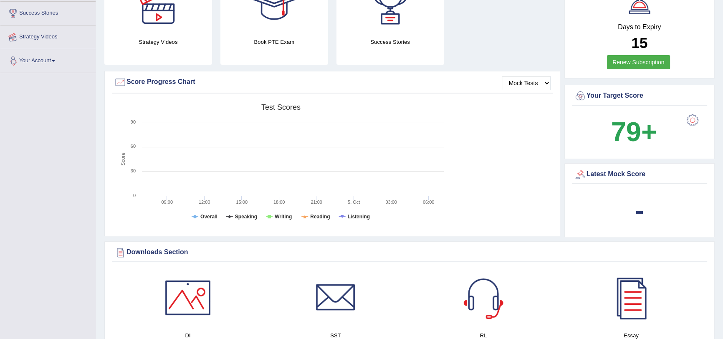
scroll to position [101, 0]
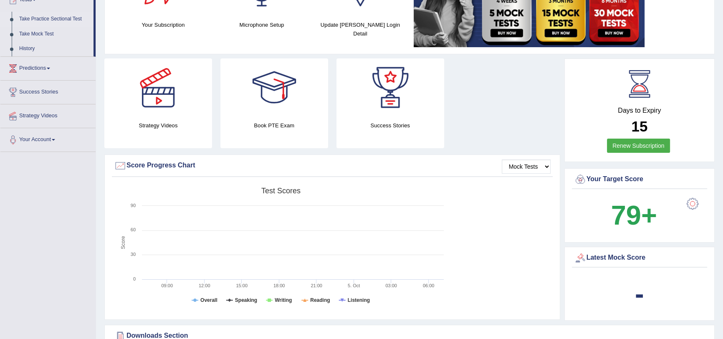
click at [47, 18] on link "Take Practice Sectional Test" at bounding box center [54, 19] width 78 height 15
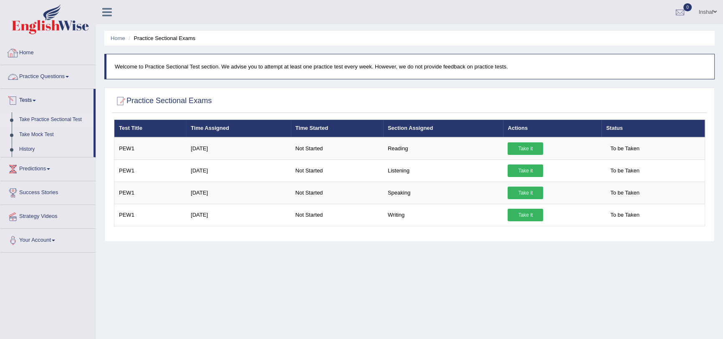
click at [33, 74] on link "Practice Questions" at bounding box center [47, 75] width 95 height 21
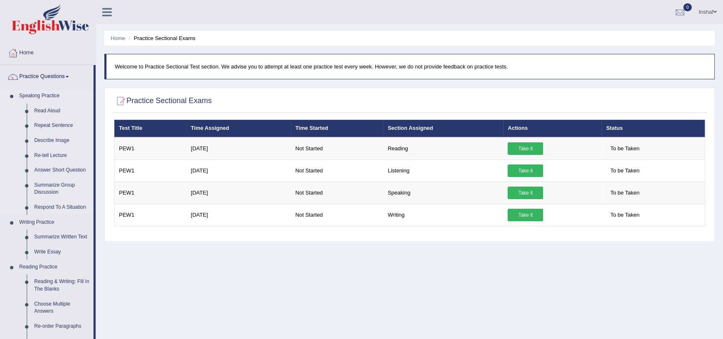
click at [52, 141] on link "Describe Image" at bounding box center [61, 140] width 63 height 15
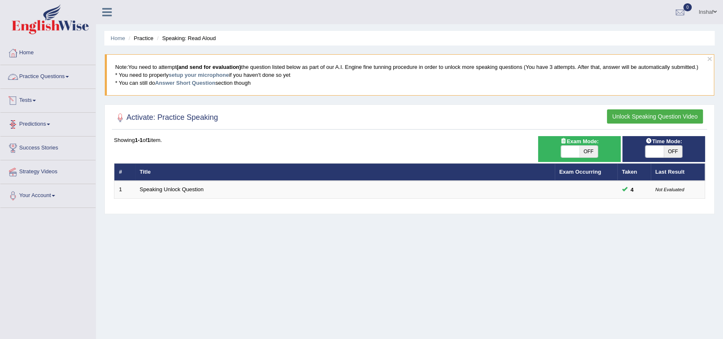
click at [39, 76] on link "Practice Questions" at bounding box center [47, 75] width 95 height 21
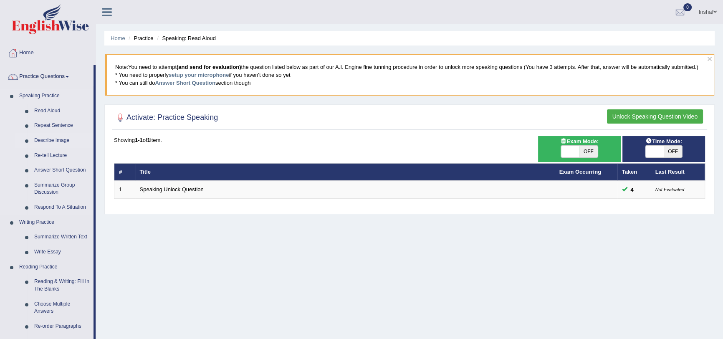
click at [50, 139] on link "Describe Image" at bounding box center [61, 140] width 63 height 15
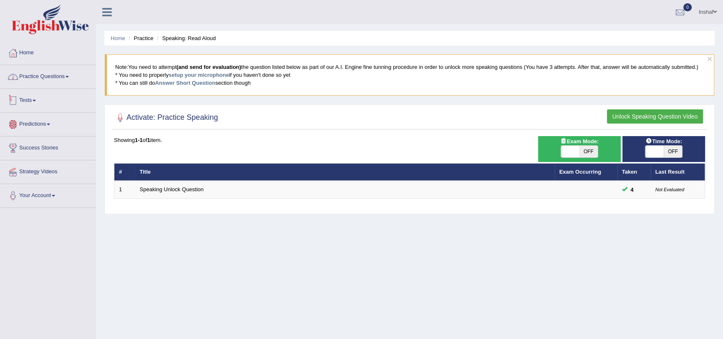
click at [46, 80] on link "Practice Questions" at bounding box center [47, 75] width 95 height 21
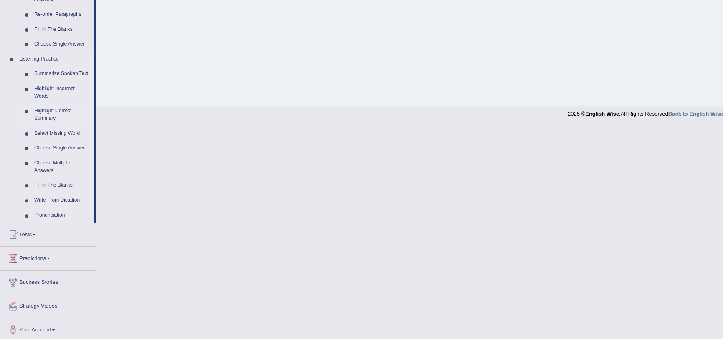
scroll to position [314, 0]
click at [42, 69] on link "Summarize Spoken Text" at bounding box center [61, 71] width 63 height 15
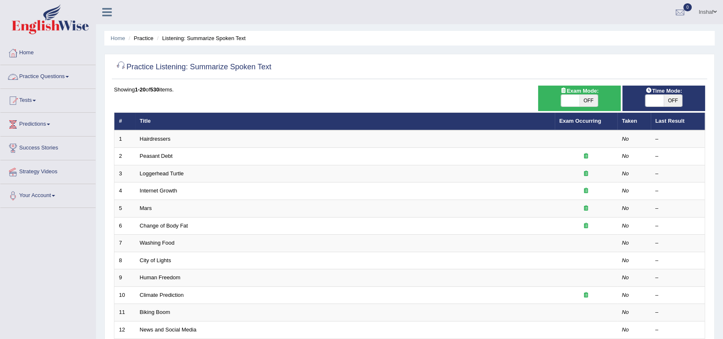
click at [55, 79] on link "Practice Questions" at bounding box center [47, 75] width 95 height 21
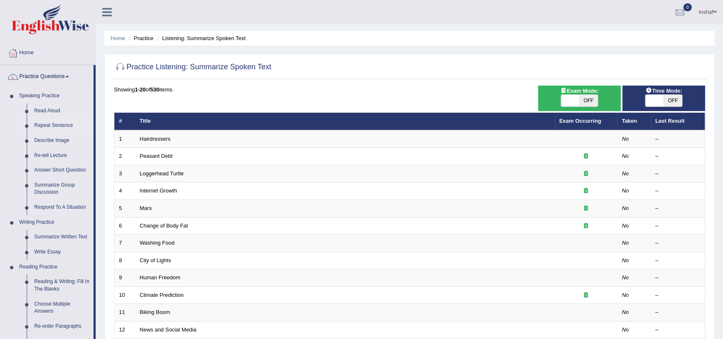
click at [49, 127] on link "Repeat Sentence" at bounding box center [61, 125] width 63 height 15
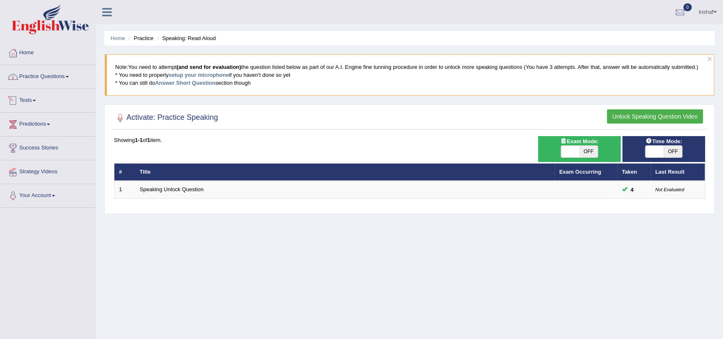
click at [51, 83] on link "Practice Questions" at bounding box center [47, 75] width 95 height 21
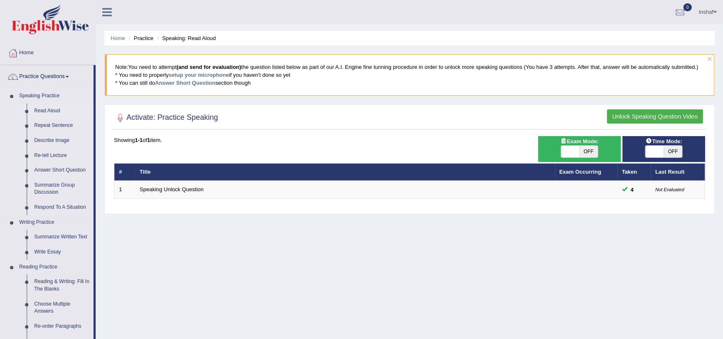
click at [53, 108] on link "Read Aloud" at bounding box center [61, 110] width 63 height 15
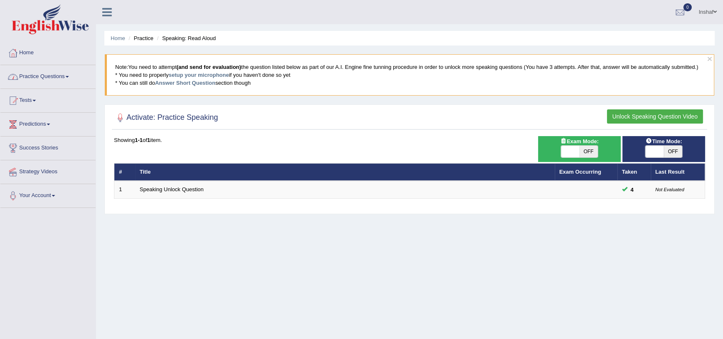
click at [50, 76] on link "Practice Questions" at bounding box center [47, 75] width 95 height 21
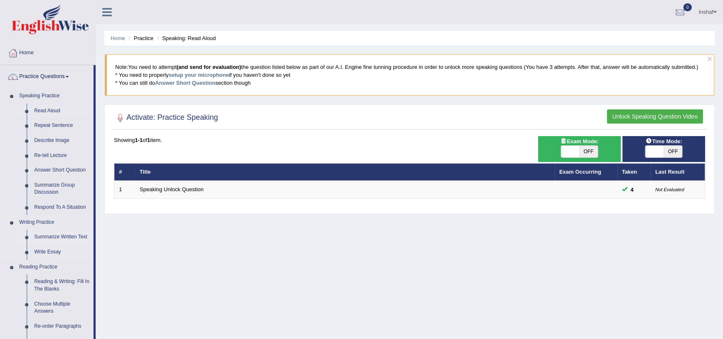
click at [42, 235] on link "Summarize Written Text" at bounding box center [61, 236] width 63 height 15
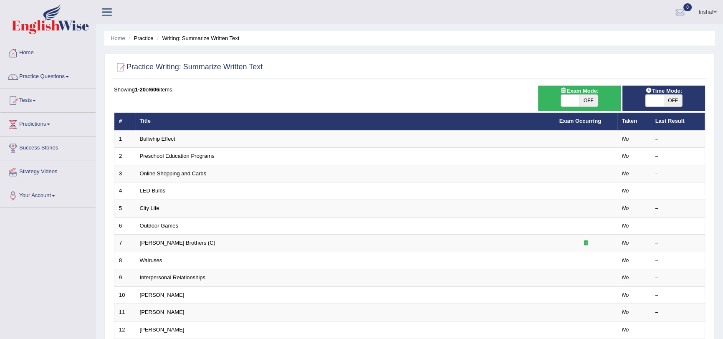
click at [47, 75] on link "Practice Questions" at bounding box center [47, 75] width 95 height 21
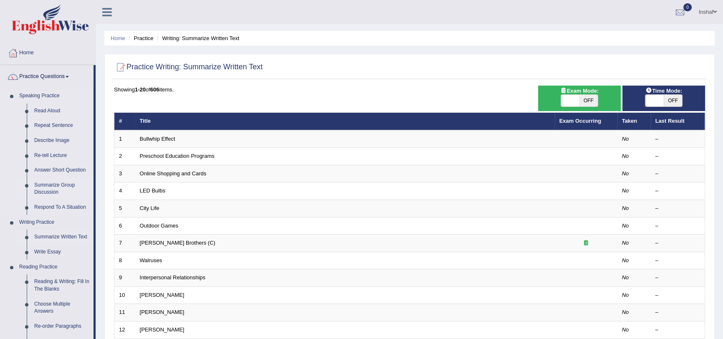
click at [49, 184] on link "Summarize Group Discussion" at bounding box center [61, 189] width 63 height 22
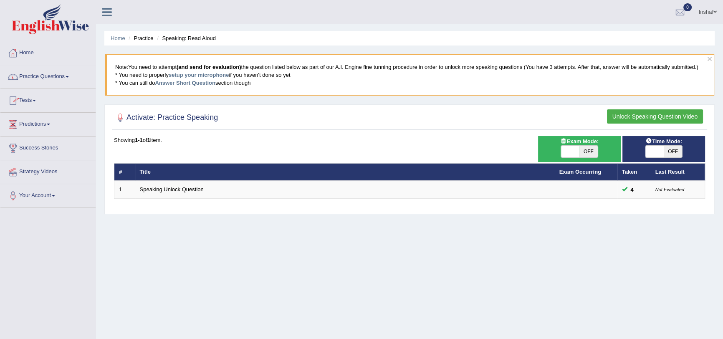
click at [30, 75] on link "Practice Questions" at bounding box center [47, 75] width 95 height 21
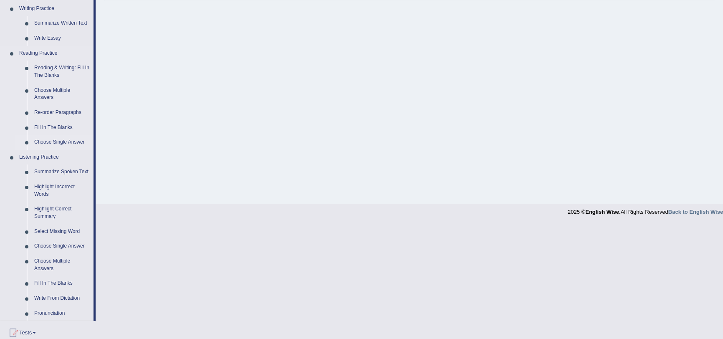
scroll to position [227, 0]
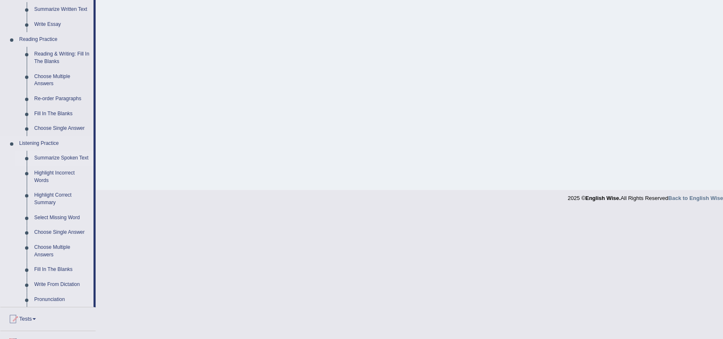
click at [51, 157] on link "Summarize Spoken Text" at bounding box center [61, 158] width 63 height 15
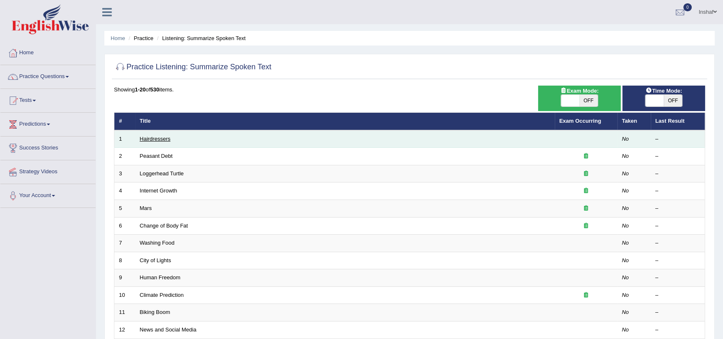
click at [149, 139] on link "Hairdressers" at bounding box center [155, 139] width 31 height 6
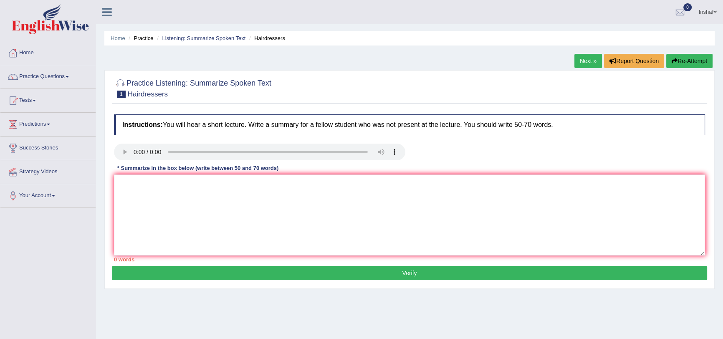
click at [698, 63] on button "Re-Attempt" at bounding box center [689, 61] width 46 height 14
click at [166, 195] on textarea at bounding box center [409, 214] width 591 height 81
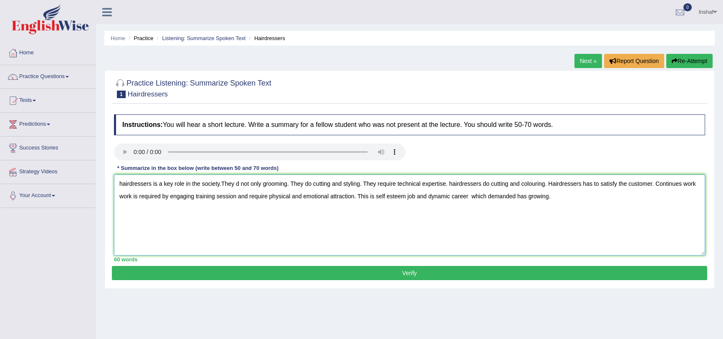
type textarea "hairdressers is a key role in the society.They d not only grooming. They do cut…"
click at [410, 278] on button "Verify" at bounding box center [409, 273] width 595 height 14
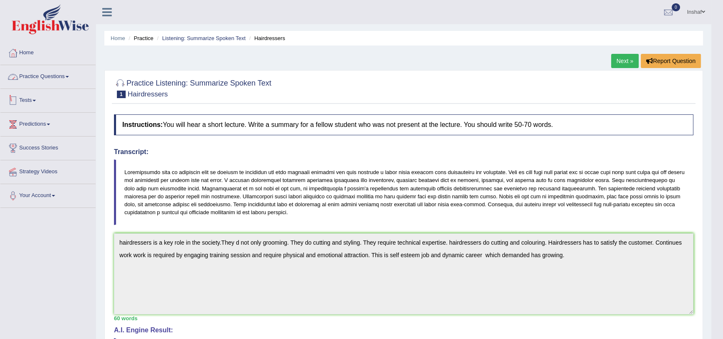
click at [73, 75] on link "Practice Questions" at bounding box center [47, 75] width 95 height 21
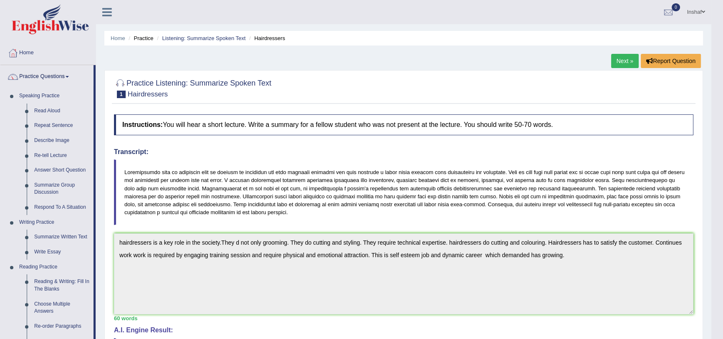
click at [615, 60] on link "Next »" at bounding box center [625, 61] width 28 height 14
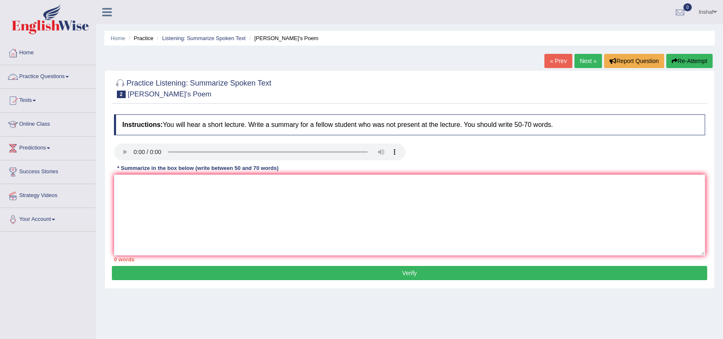
click at [72, 77] on link "Practice Questions" at bounding box center [47, 75] width 95 height 21
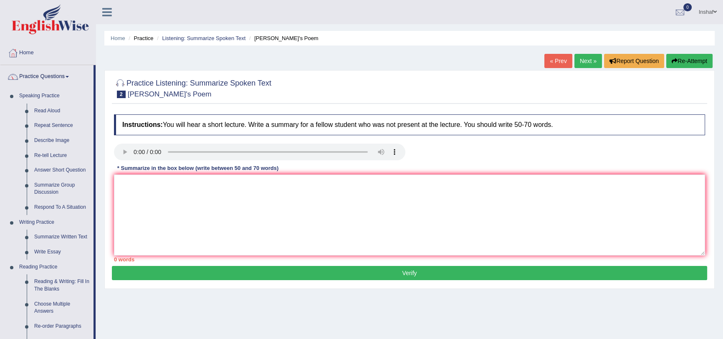
click at [72, 77] on link "Practice Questions" at bounding box center [46, 75] width 93 height 21
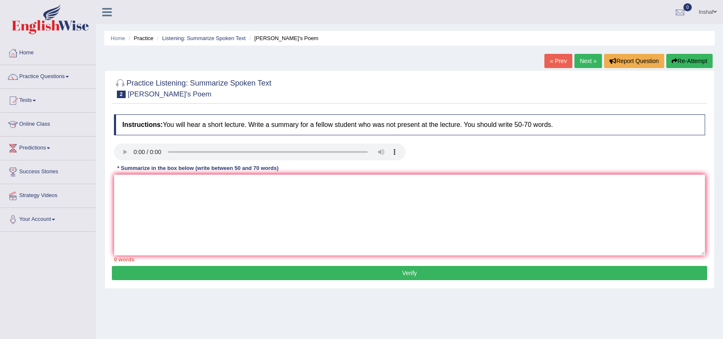
click at [72, 77] on link "Practice Questions" at bounding box center [47, 75] width 95 height 21
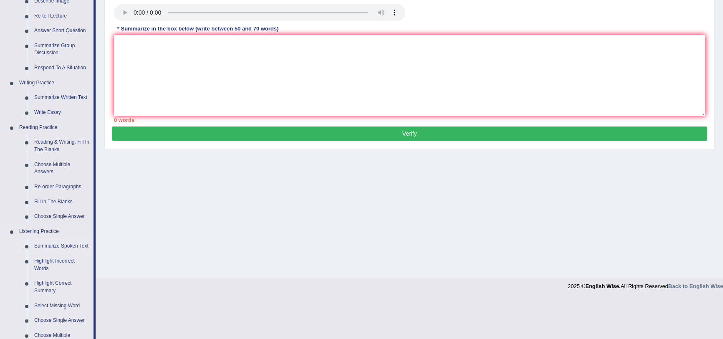
scroll to position [189, 0]
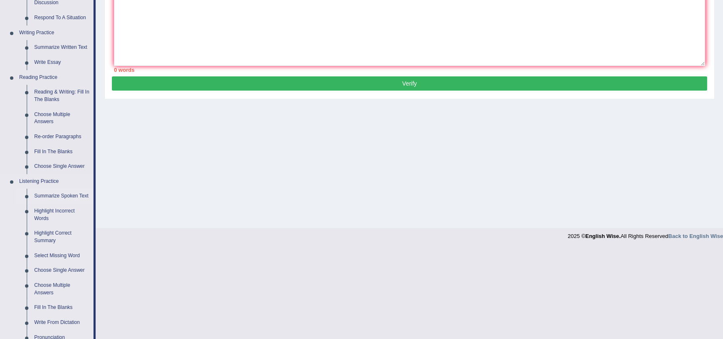
click at [60, 195] on link "Summarize Spoken Text" at bounding box center [61, 196] width 63 height 15
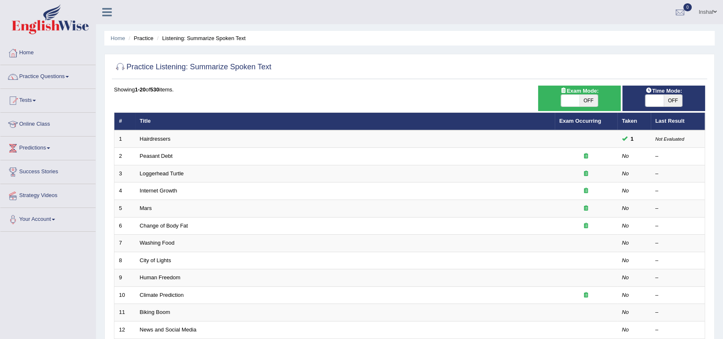
click at [652, 103] on span at bounding box center [654, 101] width 18 height 12
checkbox input "true"
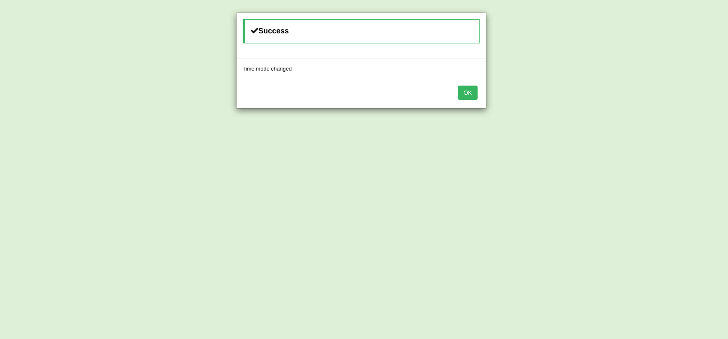
click at [464, 94] on button "OK" at bounding box center [467, 93] width 19 height 14
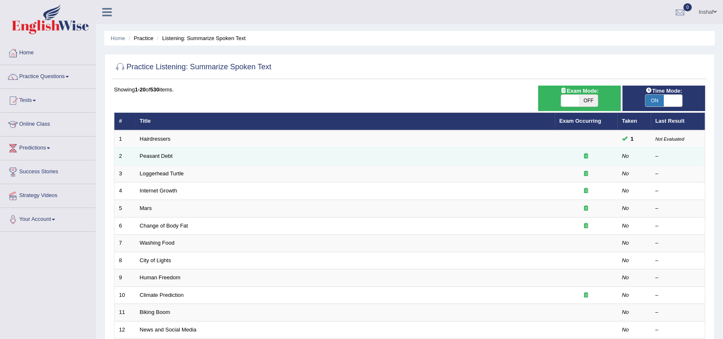
click at [210, 152] on td "Peasant Debt" at bounding box center [344, 157] width 419 height 18
click at [162, 156] on link "Peasant Debt" at bounding box center [156, 156] width 33 height 6
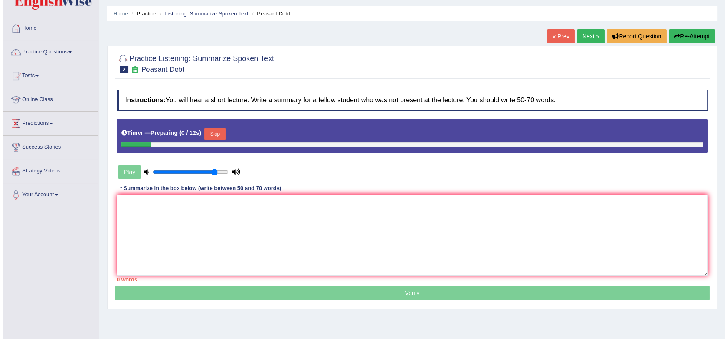
scroll to position [38, 0]
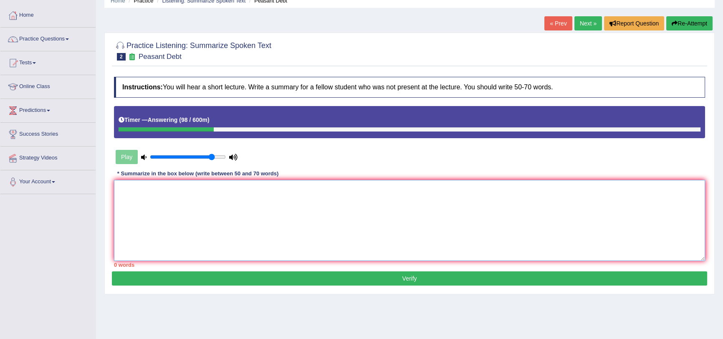
click at [296, 192] on textarea at bounding box center [409, 220] width 591 height 81
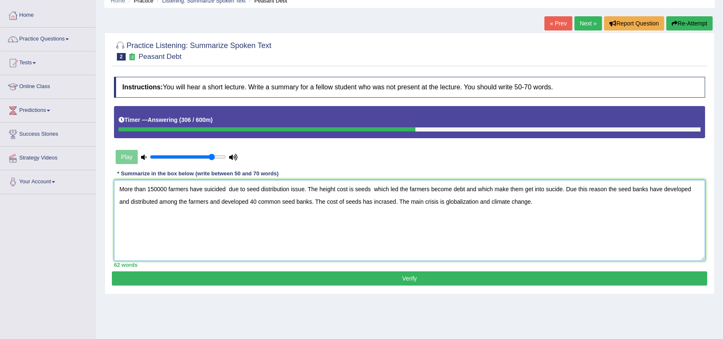
type textarea "More than 150000 farmers have suicided due to seed distribution issue. The heig…"
drag, startPoint x: 249, startPoint y: 140, endPoint x: 379, endPoint y: 255, distance: 174.4
click at [353, 229] on div "Instructions: You will hear a short lecture. Write a summary for a fellow stude…" at bounding box center [409, 172] width 595 height 199
click at [438, 277] on button "Verify" at bounding box center [409, 278] width 595 height 14
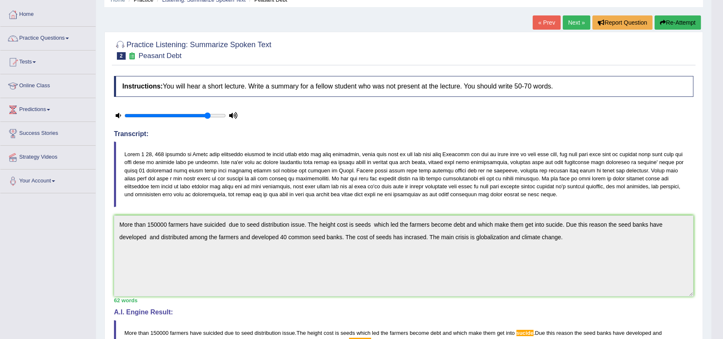
scroll to position [0, 0]
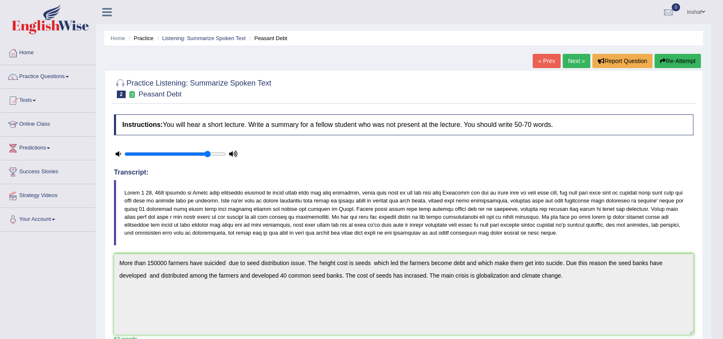
click at [577, 65] on link "Next »" at bounding box center [576, 61] width 28 height 14
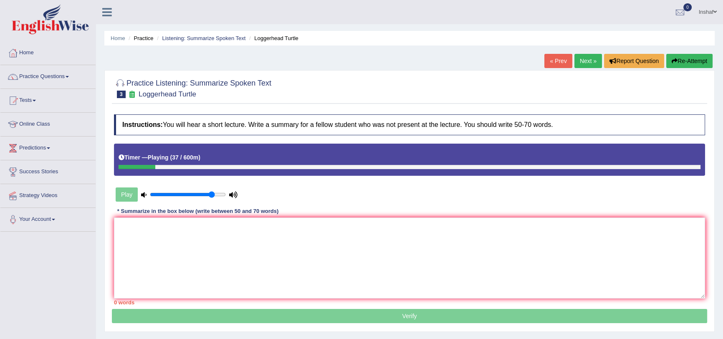
click at [683, 58] on button "Re-Attempt" at bounding box center [689, 61] width 46 height 14
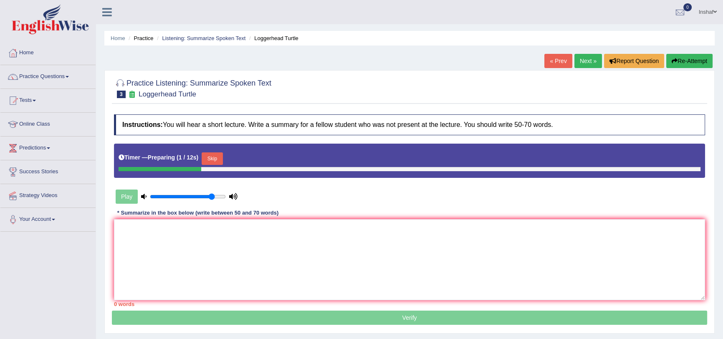
click at [125, 199] on div "Play" at bounding box center [176, 196] width 125 height 21
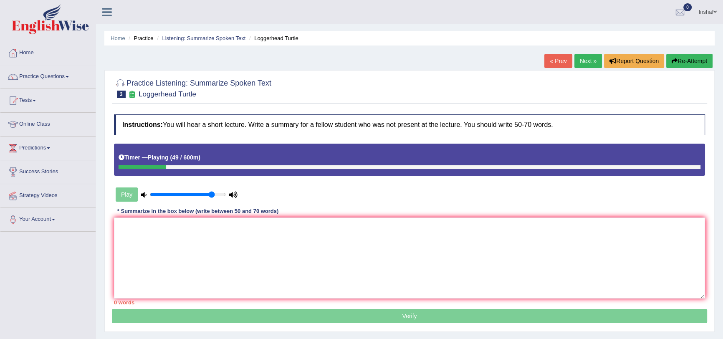
click at [697, 65] on button "Re-Attempt" at bounding box center [689, 61] width 46 height 14
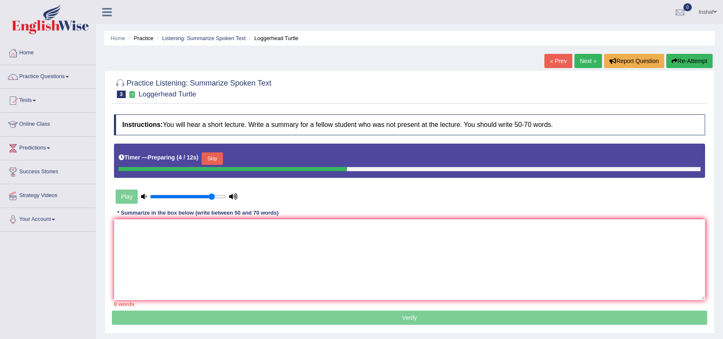
click at [217, 156] on button "Skip" at bounding box center [211, 158] width 21 height 13
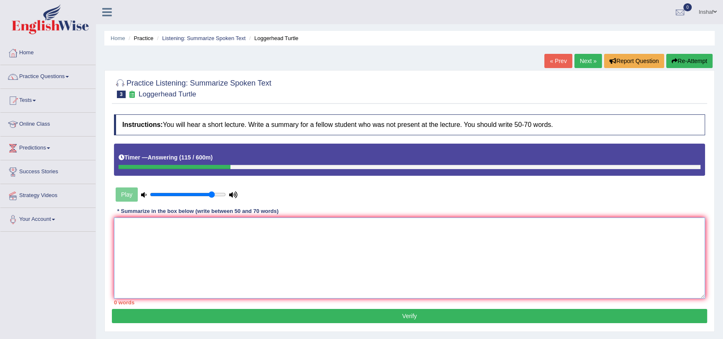
click at [181, 232] on textarea at bounding box center [409, 257] width 591 height 81
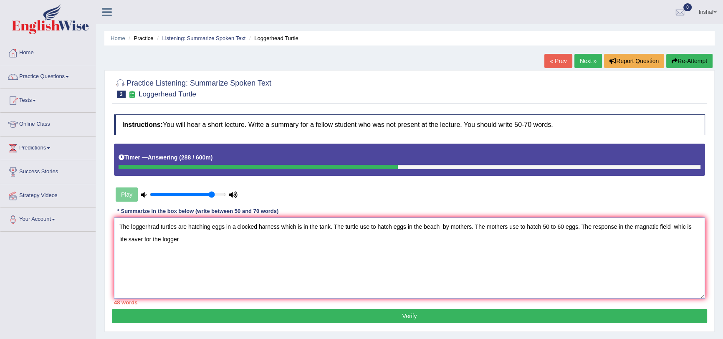
click at [154, 225] on textarea "The loggerhrad turtles are hatching eggs in a clocked harness which is in the t…" at bounding box center [409, 257] width 591 height 81
click at [155, 226] on textarea "The loggerhrad turtles are hatching eggs in a clocked harness which is in the t…" at bounding box center [409, 257] width 591 height 81
click at [197, 242] on textarea "The loggerhead turtles are hatching eggs in a clocked harness which is in the t…" at bounding box center [409, 257] width 591 height 81
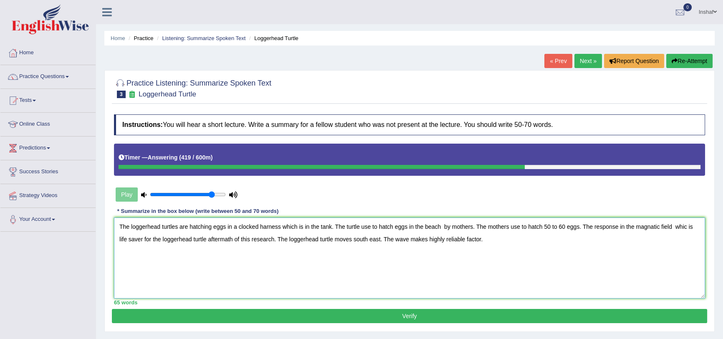
type textarea "The loggerhead turtles are hatching eggs in a clocked harness which is in the t…"
click at [416, 314] on button "Verify" at bounding box center [409, 316] width 595 height 14
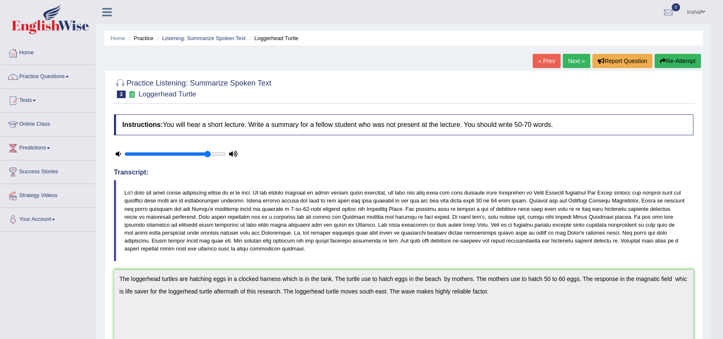
click at [574, 59] on link "Next »" at bounding box center [576, 61] width 28 height 14
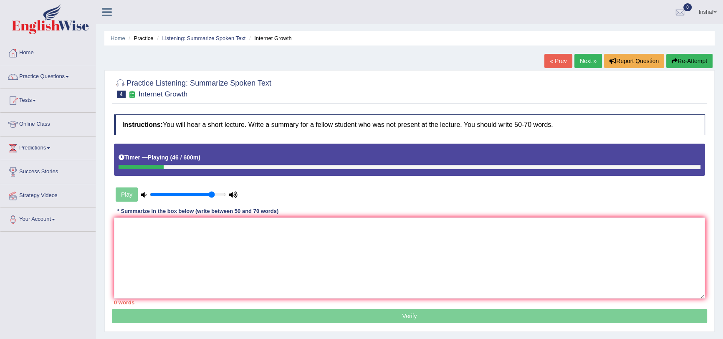
click at [678, 62] on button "Re-Attempt" at bounding box center [689, 61] width 46 height 14
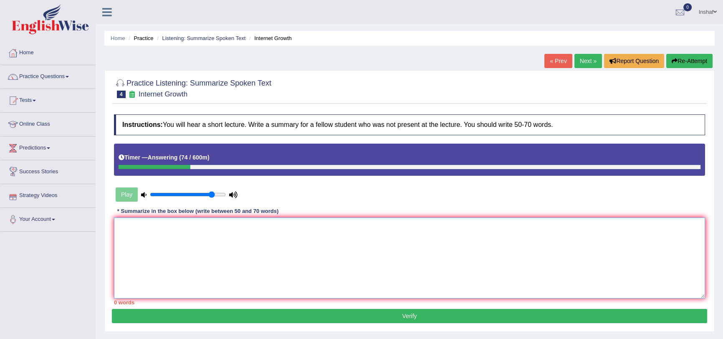
click at [189, 237] on textarea at bounding box center [409, 257] width 591 height 81
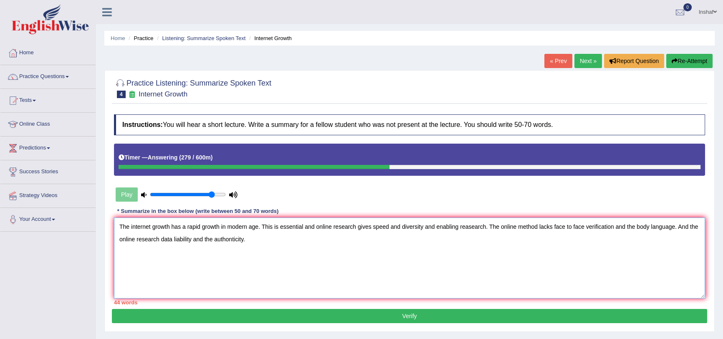
click at [280, 226] on textarea "The internet growth has a rapid growth in modern age. This is essential and onl…" at bounding box center [409, 257] width 591 height 81
click at [314, 227] on textarea "The internet growth has a rapid growth in modern age. This is an essential and …" at bounding box center [409, 257] width 591 height 81
click at [383, 225] on textarea "The internet growth has a rapid growth in modern age. This is an essential meth…" at bounding box center [409, 257] width 591 height 81
click at [402, 227] on textarea "The internet growth has a rapid growth in modern age. This is an essential meth…" at bounding box center [409, 257] width 591 height 81
click at [404, 225] on textarea "The internet growth has a rapid growth in modern age. This is an essential meth…" at bounding box center [409, 257] width 591 height 81
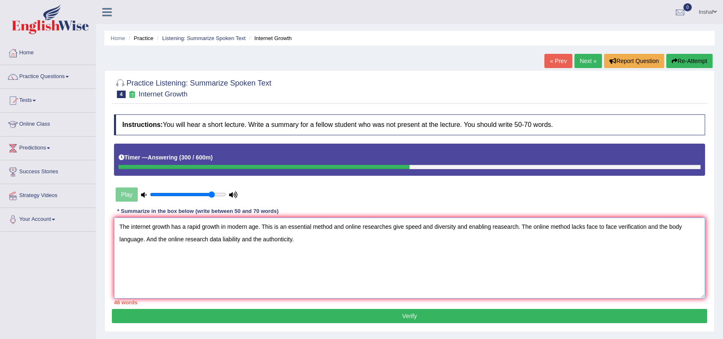
click at [419, 226] on textarea "The internet growth has a rapid growth in modern age. This is an essential meth…" at bounding box center [409, 257] width 591 height 81
click at [495, 226] on textarea "The internet growth has a rapid growth in modern age. This is an essential meth…" at bounding box center [409, 257] width 591 height 81
drag, startPoint x: 550, startPoint y: 226, endPoint x: 544, endPoint y: 229, distance: 7.1
click at [547, 227] on textarea "The internet growth has a rapid growth in modern age. This is an essential meth…" at bounding box center [409, 257] width 591 height 81
click at [546, 227] on textarea "The internet growth has a rapid growth in modern age. This is an essential meth…" at bounding box center [409, 257] width 591 height 81
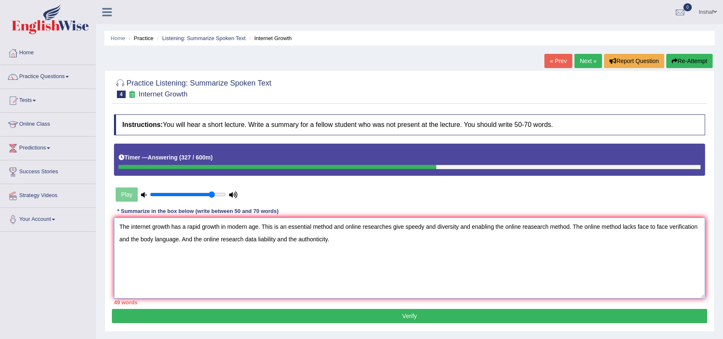
click at [178, 239] on textarea "The internet growth has a rapid growth in modern age. This is an essential meth…" at bounding box center [409, 257] width 591 height 81
click at [238, 238] on textarea "The internet growth has a rapid growth in modern age. This is an essential meth…" at bounding box center [409, 257] width 591 height 81
click at [242, 239] on textarea "The internet growth has a rapid growth in modern age. This is an essential meth…" at bounding box center [409, 257] width 591 height 81
click at [246, 239] on textarea "The internet growth has a rapid growth in modern age. This is an essential meth…" at bounding box center [409, 257] width 591 height 81
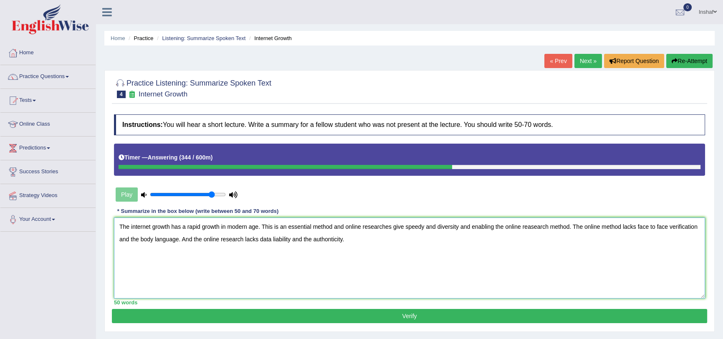
click at [361, 240] on textarea "The internet growth has a rapid growth in modern age. This is an essential meth…" at bounding box center [409, 257] width 591 height 81
type textarea "The internet growth has a rapid growth in modern age. This is an essential meth…"
click at [368, 311] on button "Verify" at bounding box center [409, 316] width 595 height 14
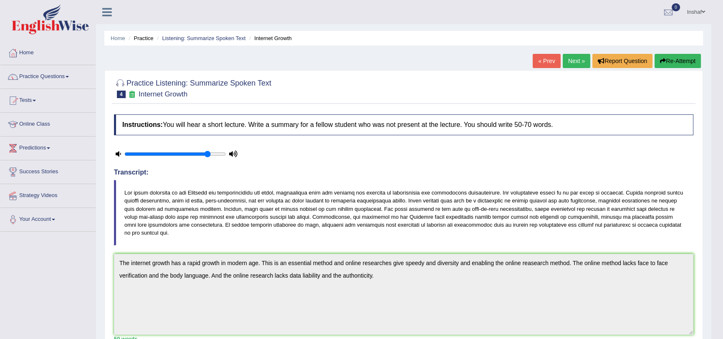
click at [677, 56] on button "Re-Attempt" at bounding box center [677, 61] width 46 height 14
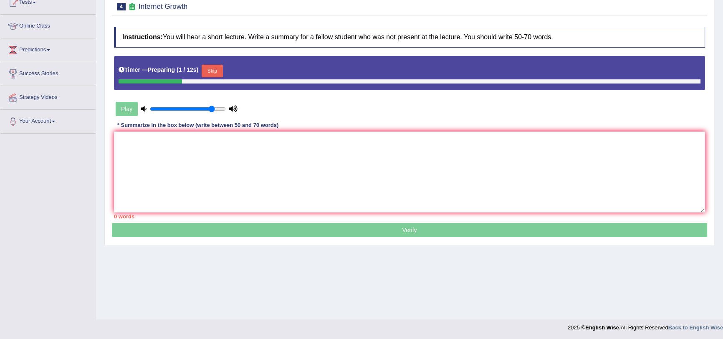
scroll to position [99, 0]
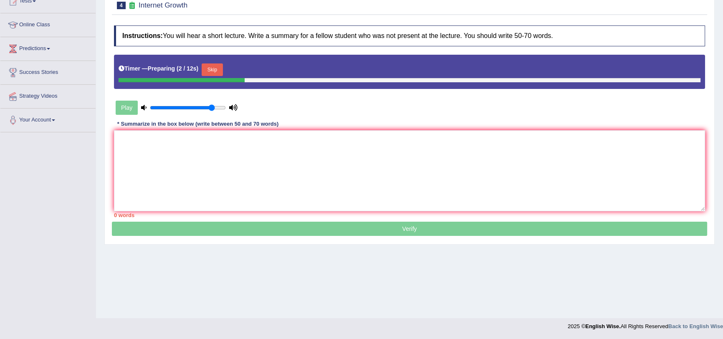
click at [212, 68] on button "Skip" at bounding box center [211, 69] width 21 height 13
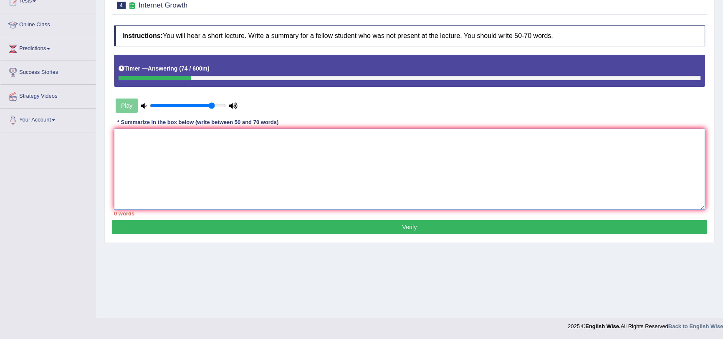
click at [117, 141] on textarea at bounding box center [409, 168] width 591 height 81
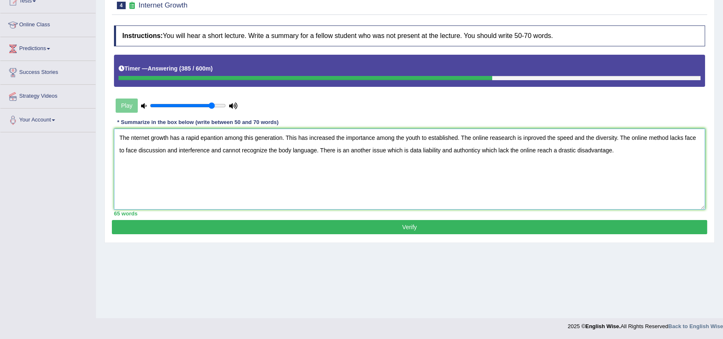
type textarea "The nternet growth has a rapid epantion among this generation. This has increas…"
click at [415, 231] on button "Verify" at bounding box center [409, 227] width 595 height 14
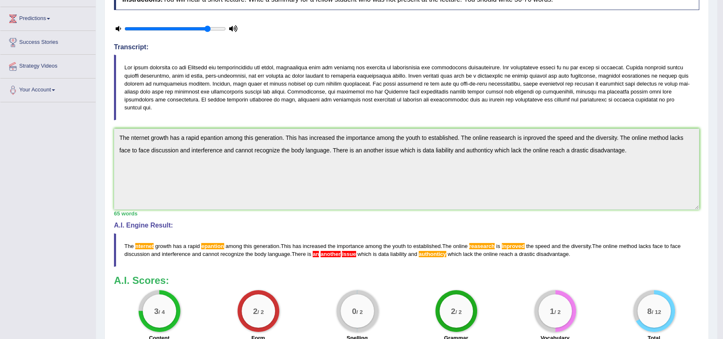
scroll to position [167, 0]
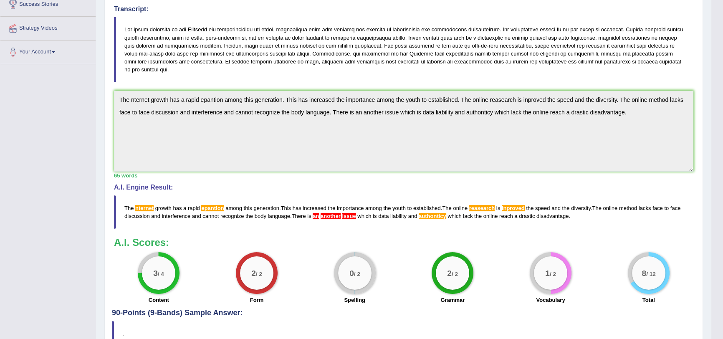
click at [54, 337] on div "Toggle navigation Home Practice Questions Speaking Practice Read Aloud Repeat S…" at bounding box center [355, 108] width 711 height 550
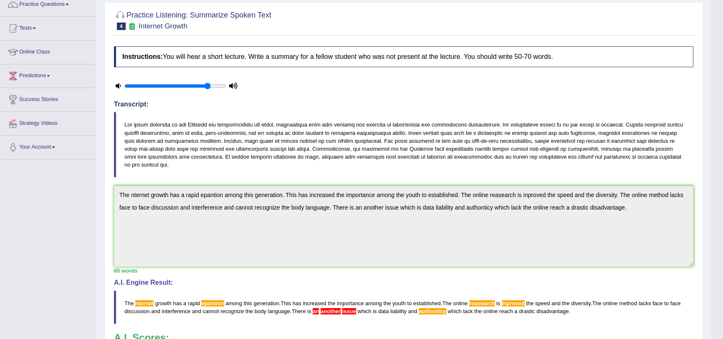
scroll to position [0, 0]
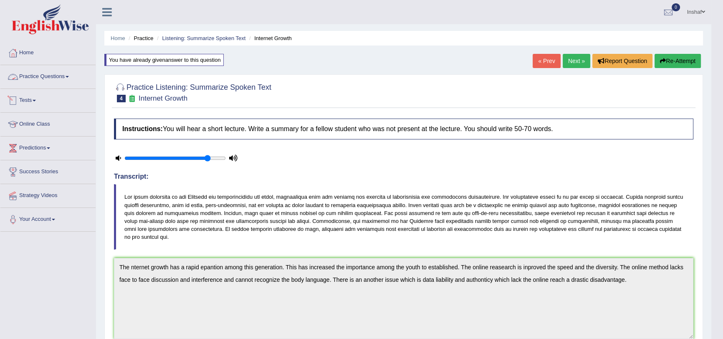
click at [70, 81] on link "Practice Questions" at bounding box center [47, 75] width 95 height 21
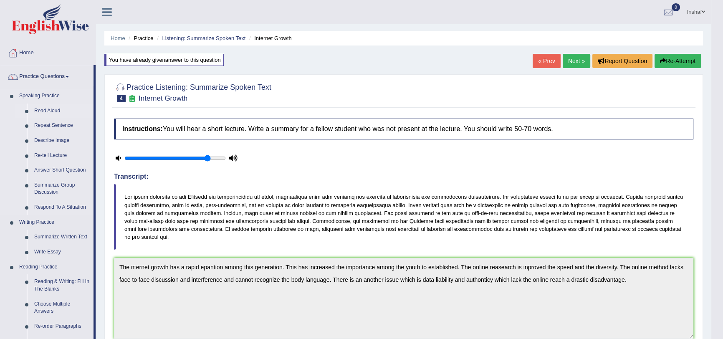
click at [50, 111] on link "Read Aloud" at bounding box center [61, 110] width 63 height 15
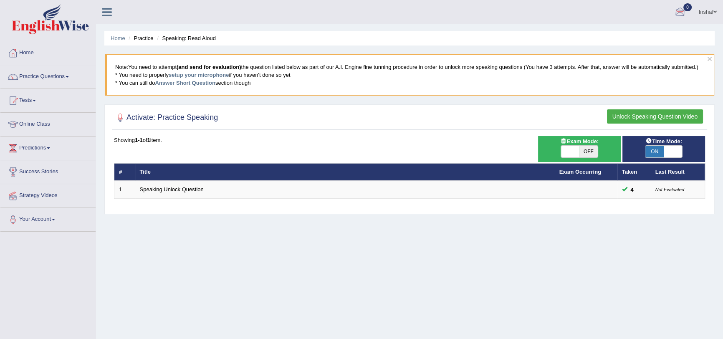
click at [714, 12] on span at bounding box center [714, 11] width 3 height 5
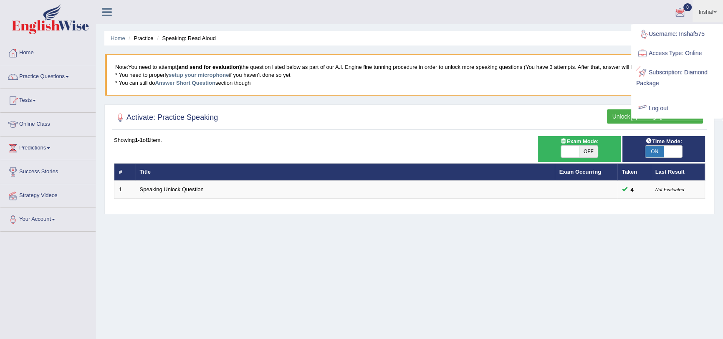
click at [664, 104] on link "Log out" at bounding box center [677, 108] width 90 height 19
